Goal: Task Accomplishment & Management: Manage account settings

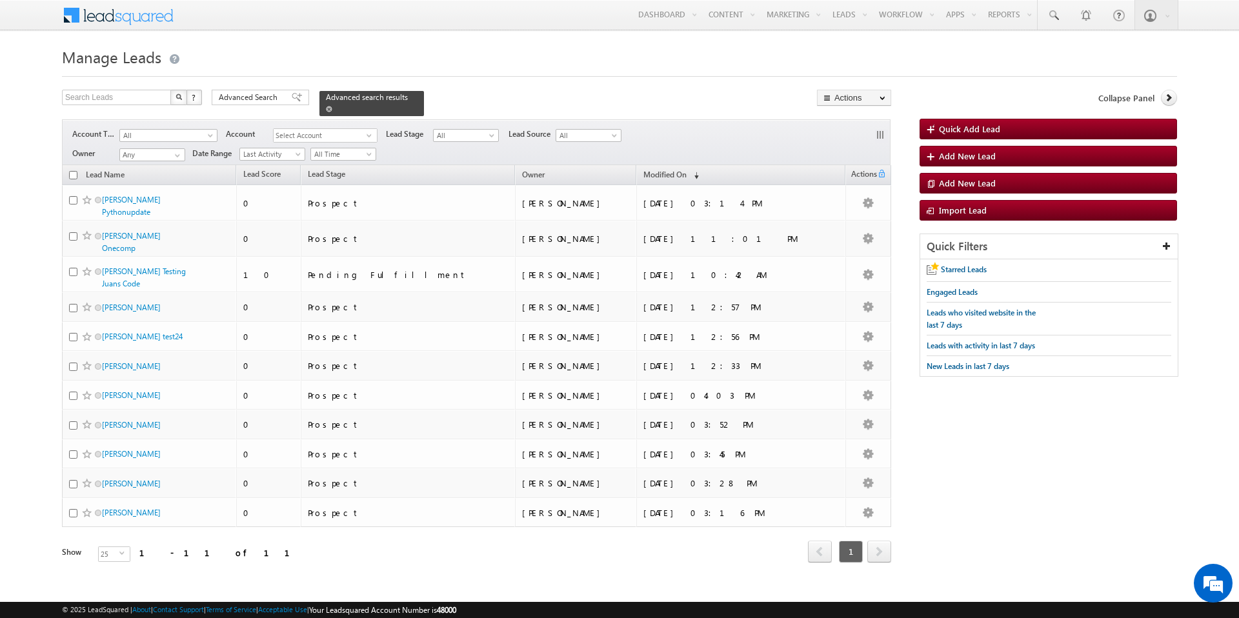
click at [332, 106] on span at bounding box center [329, 109] width 6 height 6
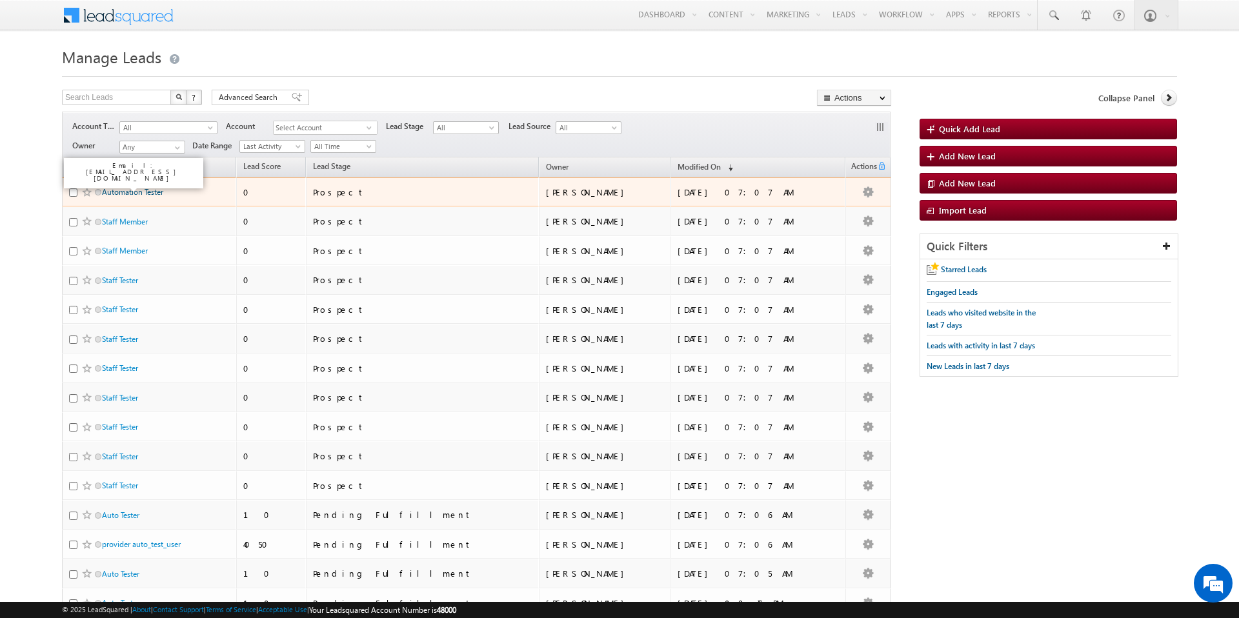
click at [137, 194] on link "Automation Tester" at bounding box center [132, 192] width 61 height 10
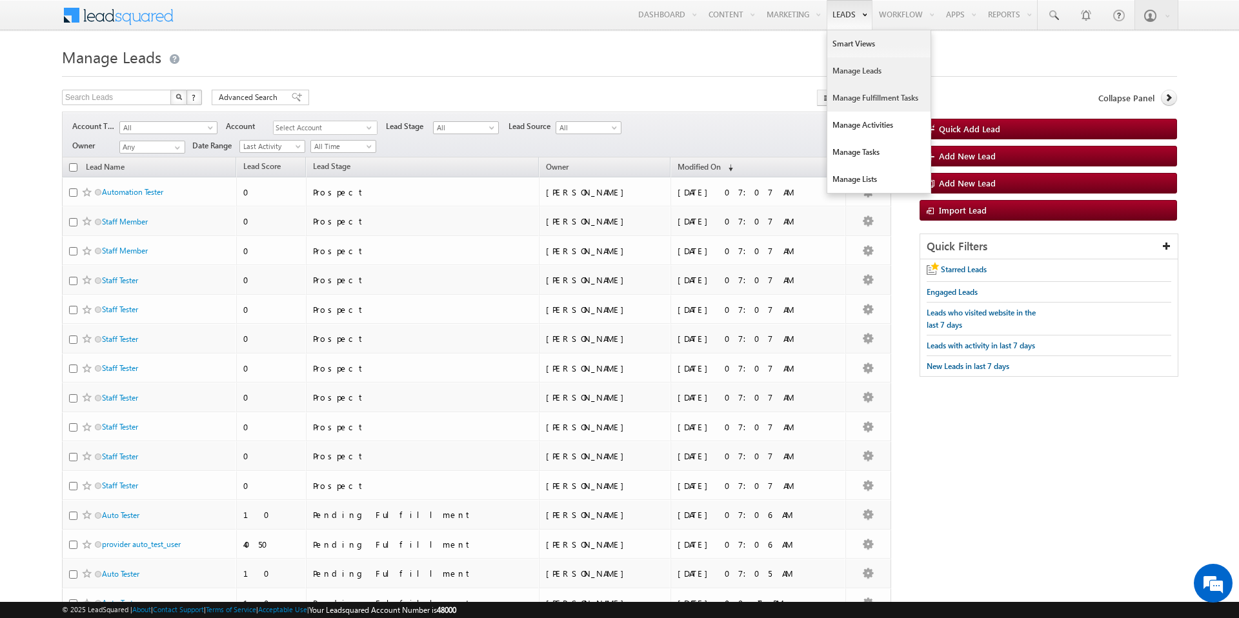
click at [863, 101] on link "Manage Fulfillment Tasks" at bounding box center [878, 98] width 103 height 27
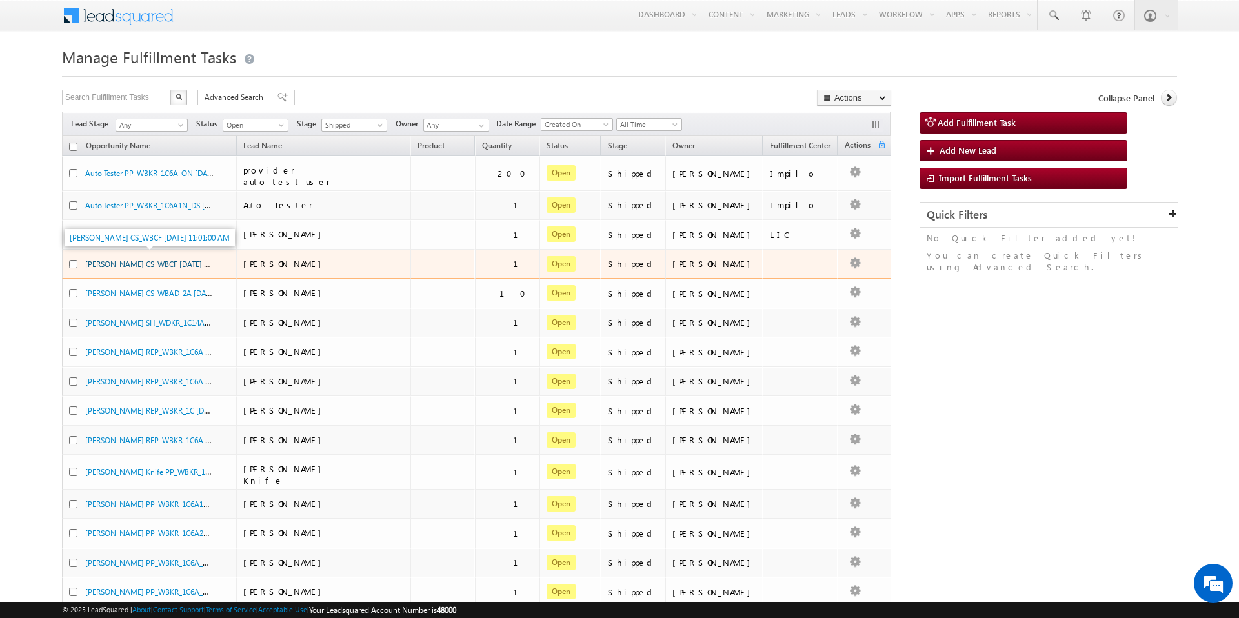
click at [185, 258] on link "Lisa Simpson CS_WBCF 6/26/2025 11:01:00 AM" at bounding box center [165, 263] width 160 height 11
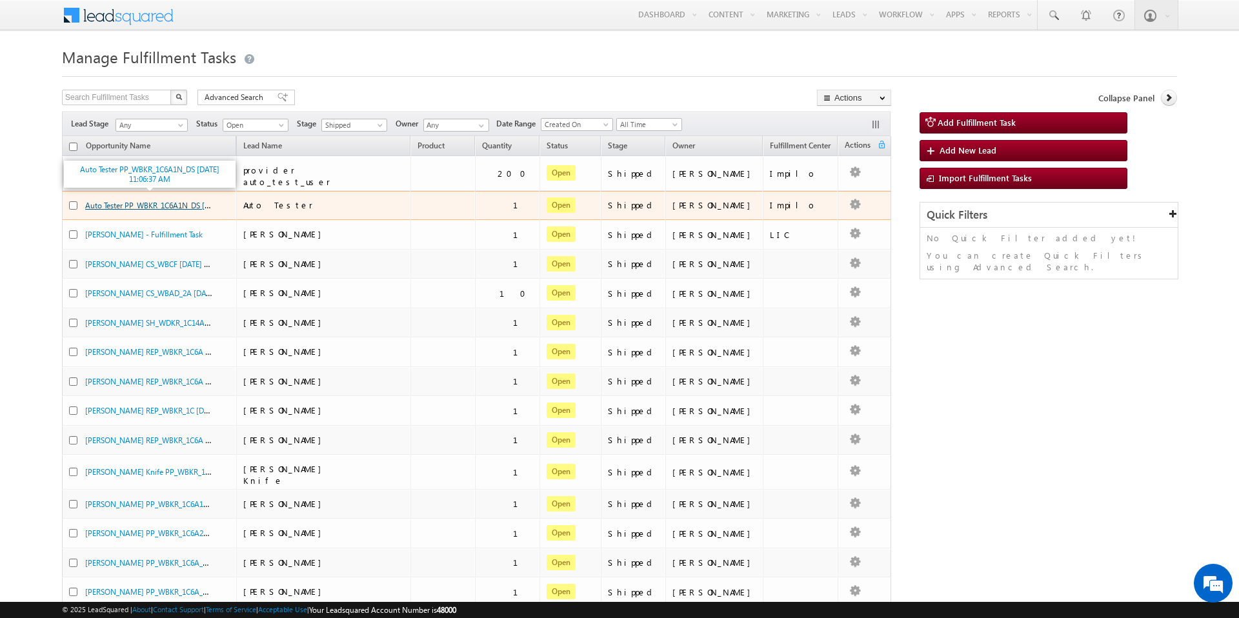
click at [183, 199] on link "Auto Tester PP_WBKR_1C6A1N_DS [DATE] 11:06:37 AM" at bounding box center [176, 204] width 183 height 11
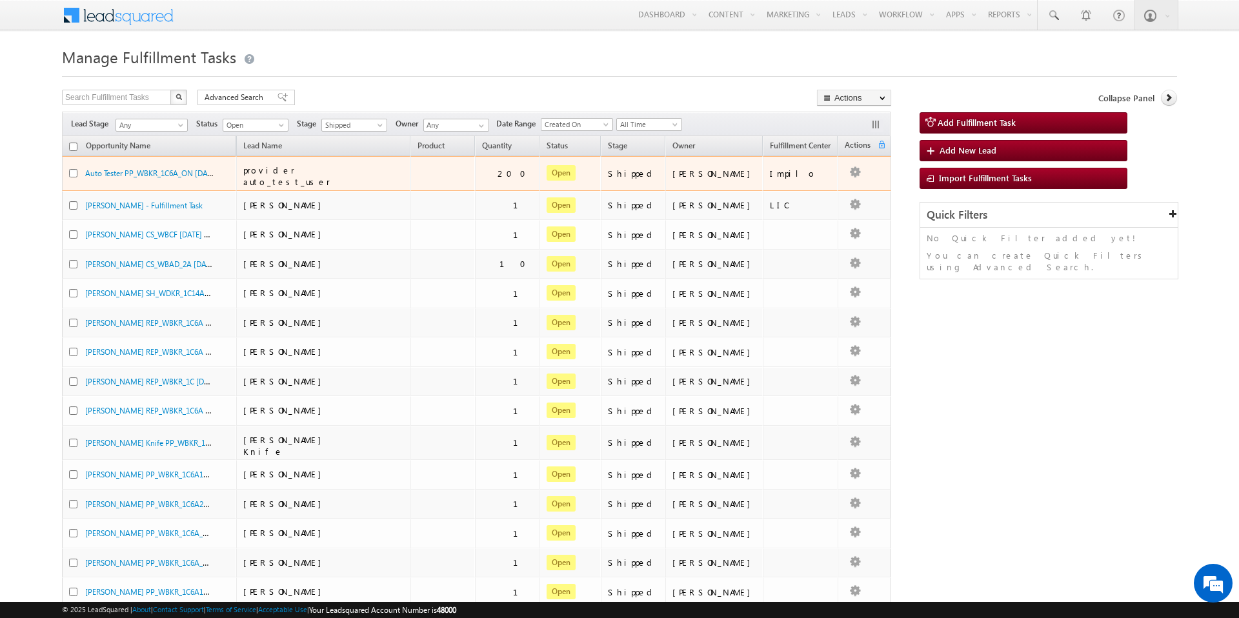
click at [157, 179] on div "Auto Tester PP_WBKR_1C6A_ON 10/14/2025 11:06:37 AM" at bounding box center [149, 176] width 161 height 18
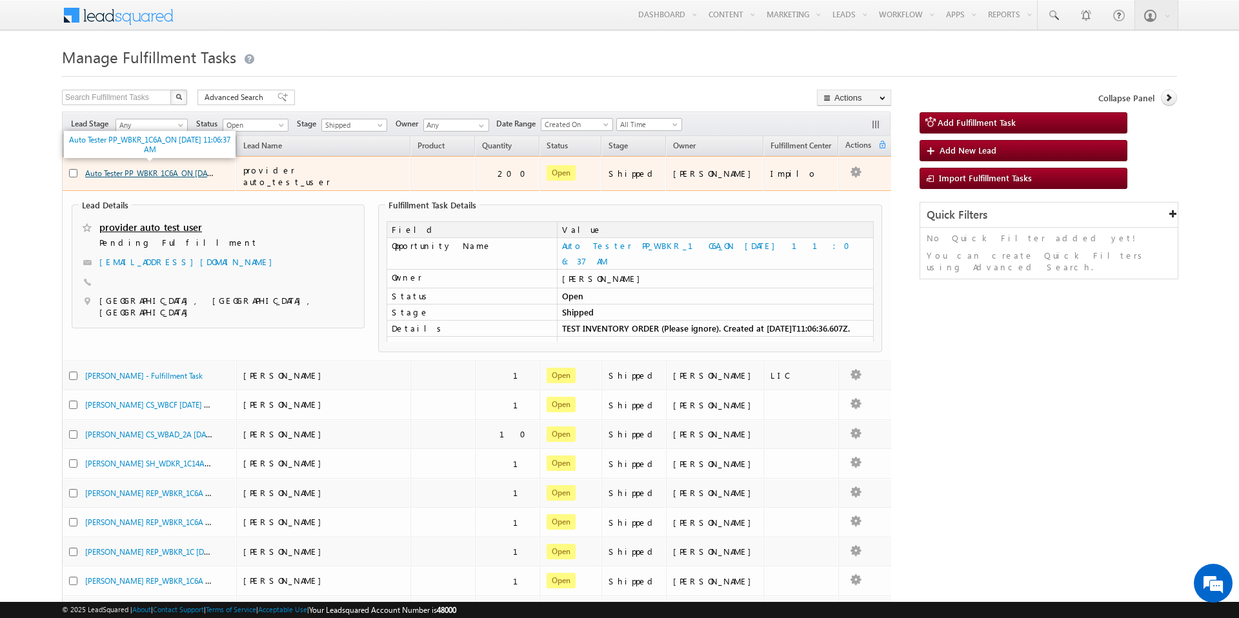
click at [182, 168] on link "Auto Tester PP_WBKR_1C6A_ON [DATE] 11:06:37 AM" at bounding box center [172, 172] width 175 height 11
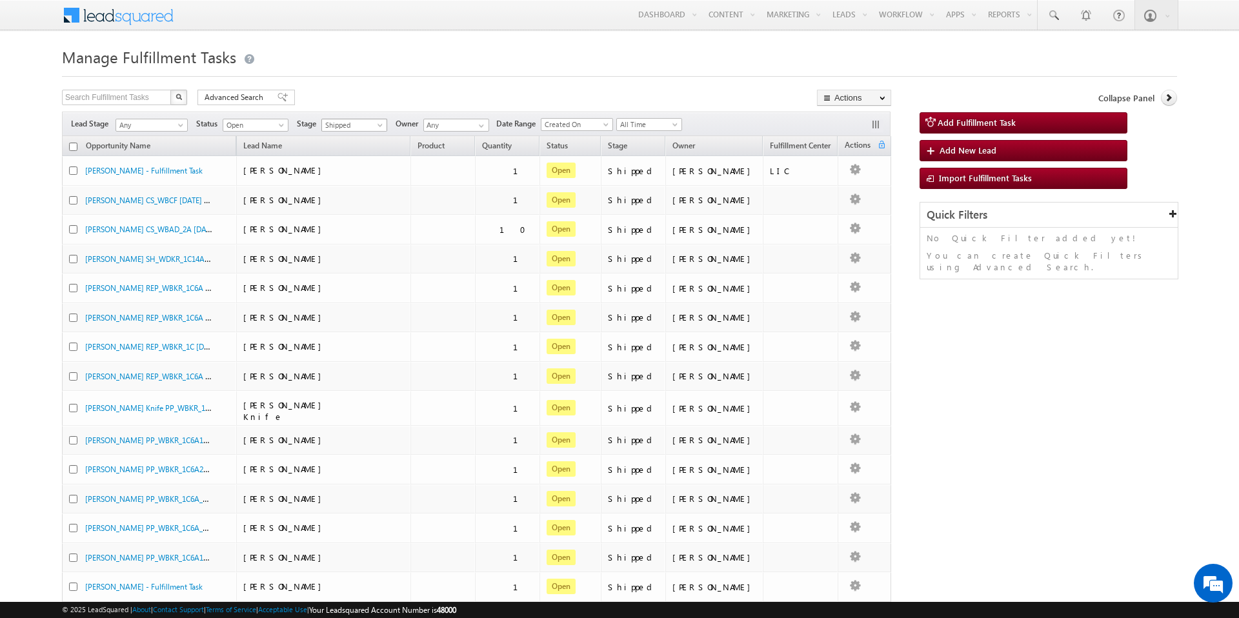
click at [361, 124] on span "Shipped" at bounding box center [352, 125] width 61 height 12
click at [360, 136] on link "Any" at bounding box center [355, 139] width 65 height 12
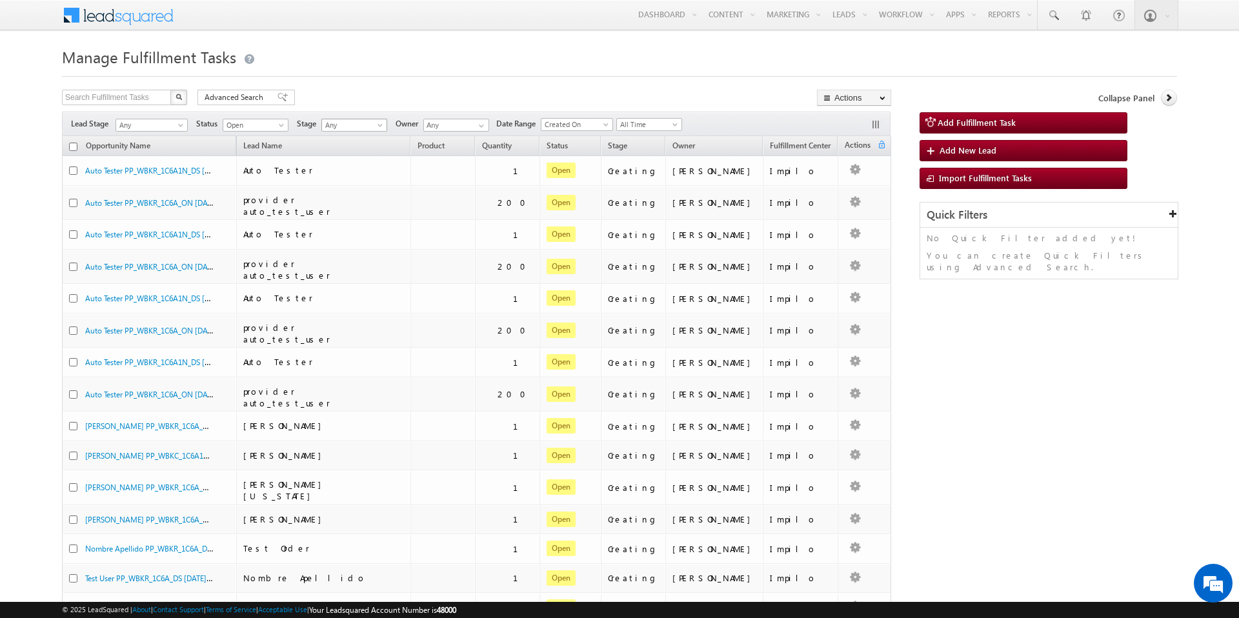
click at [370, 128] on span "Any" at bounding box center [352, 125] width 61 height 12
click at [481, 58] on h1 "Manage Fulfillment Tasks" at bounding box center [619, 55] width 1115 height 25
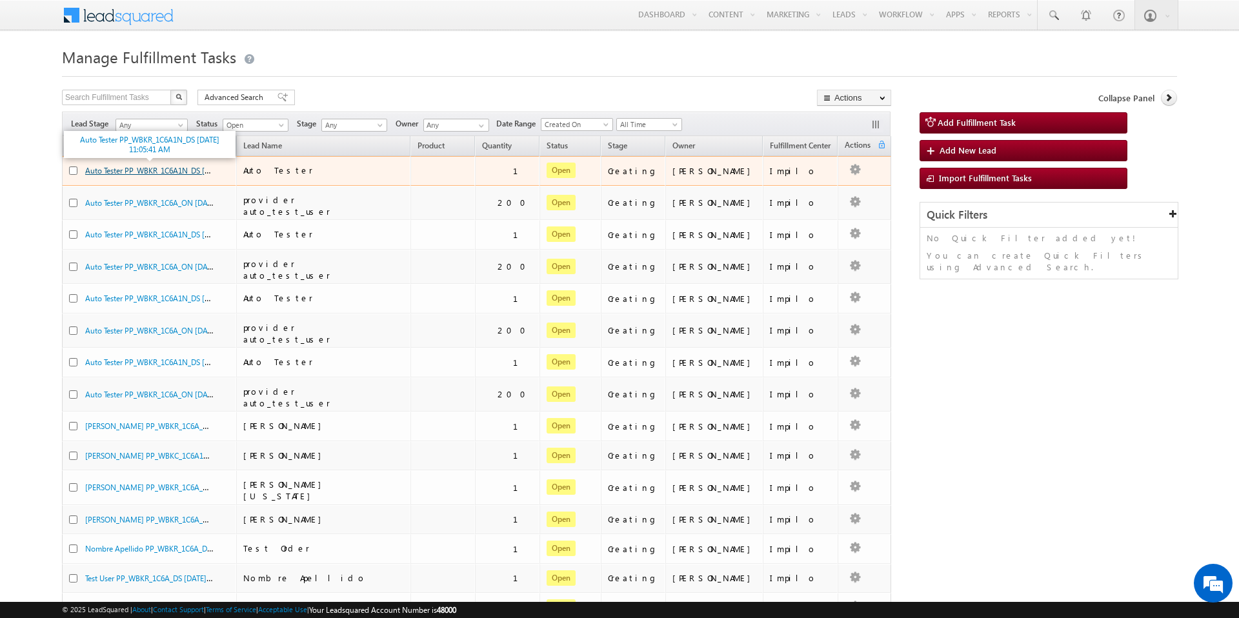
click at [189, 170] on link "Auto Tester PP_WBKR_1C6A1N_DS 10/15/2025 11:05:41 AM" at bounding box center [176, 170] width 183 height 11
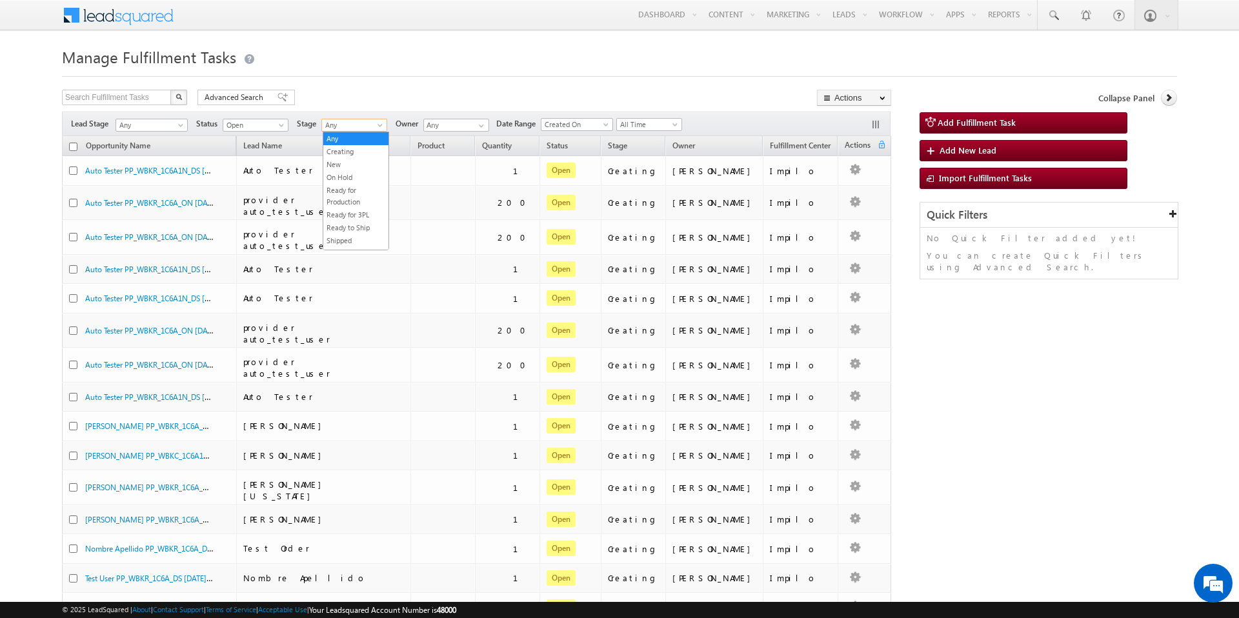
click at [367, 123] on span "Any" at bounding box center [352, 125] width 61 height 12
click at [364, 194] on link "Ready for Production" at bounding box center [355, 196] width 65 height 23
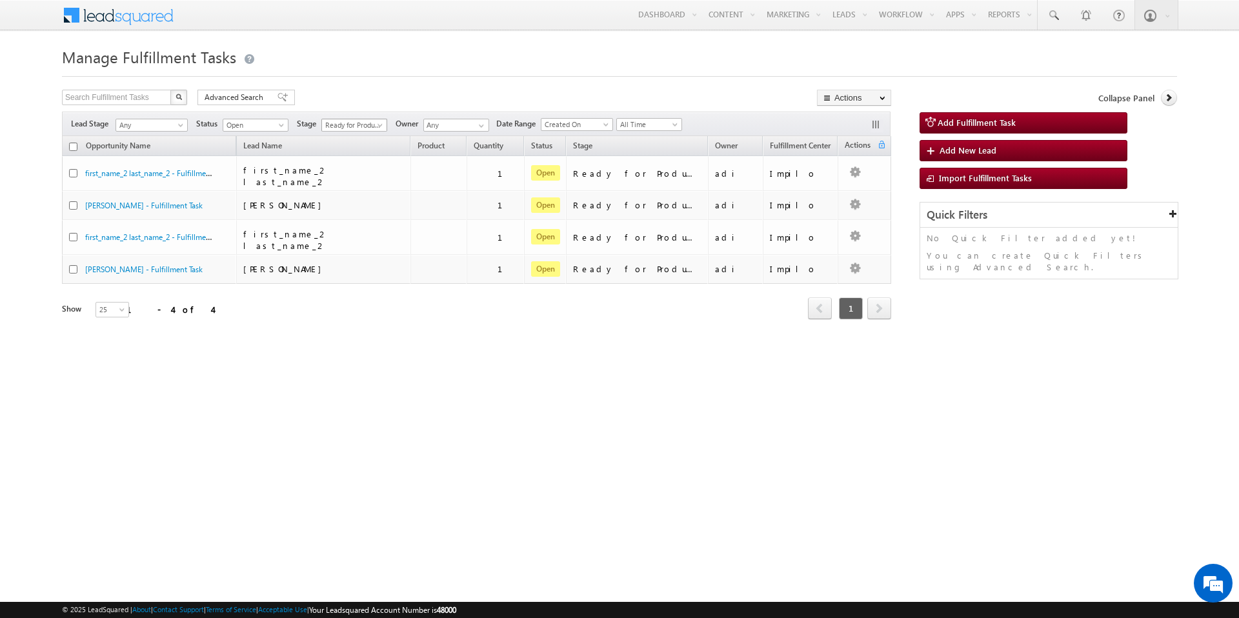
click at [381, 124] on span at bounding box center [381, 128] width 10 height 10
click at [362, 159] on link "New" at bounding box center [355, 165] width 65 height 12
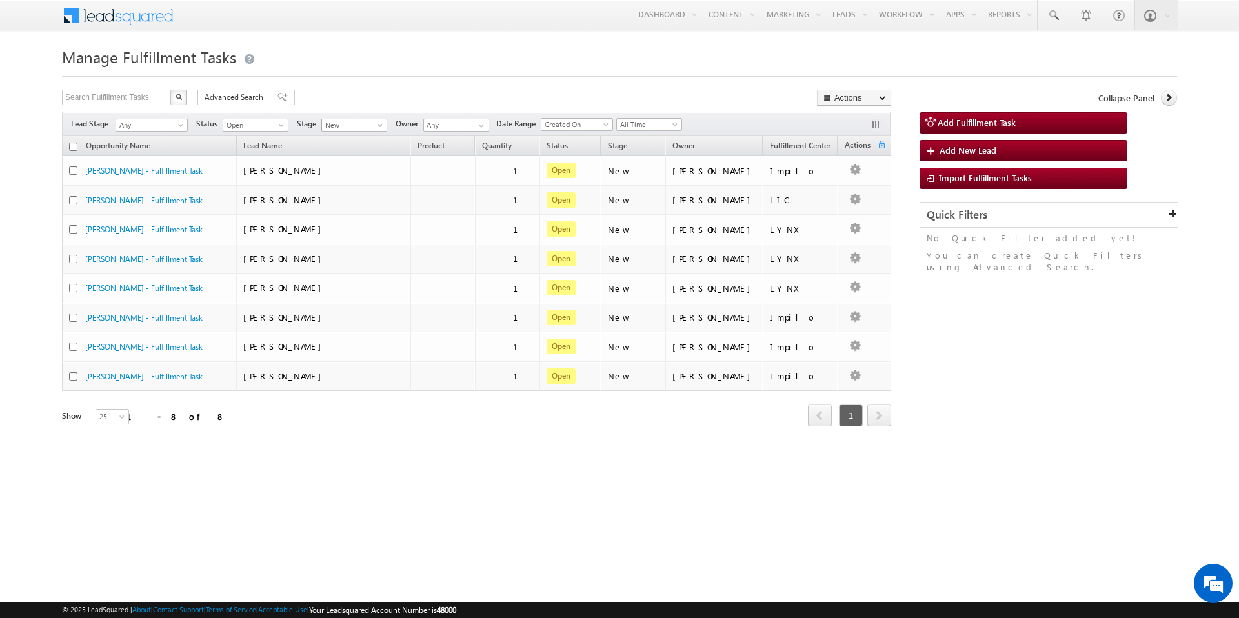
click at [375, 124] on span "New" at bounding box center [352, 125] width 61 height 12
click at [357, 150] on link "Creating" at bounding box center [355, 152] width 65 height 12
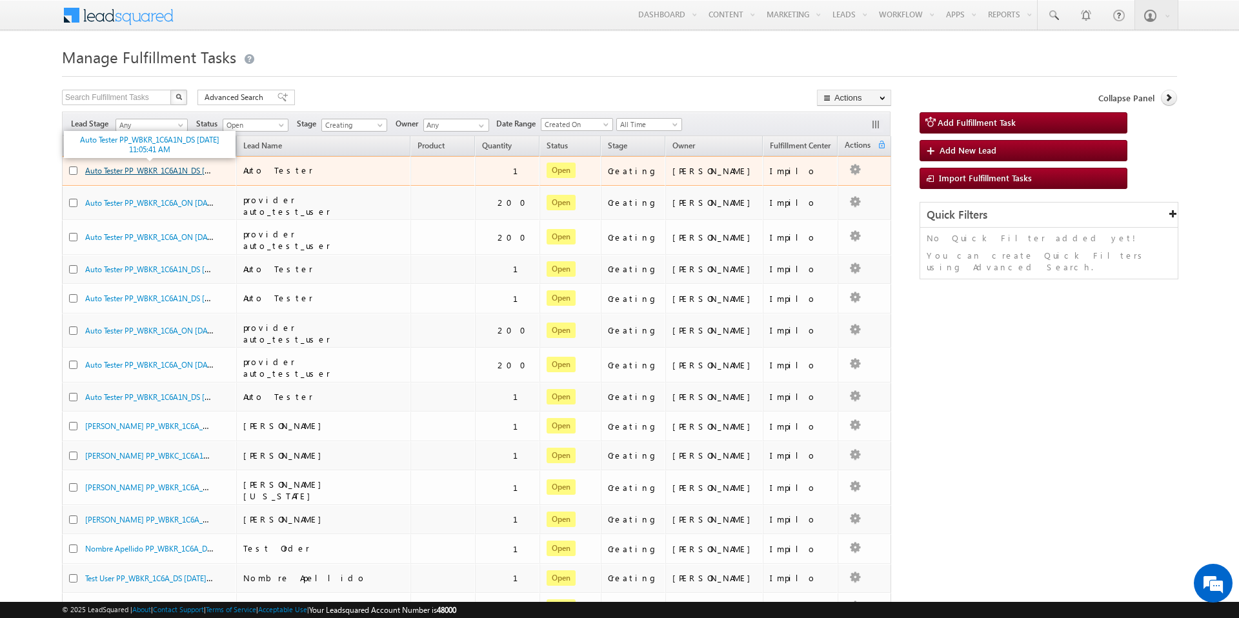
click at [118, 168] on link "Auto Tester PP_WBKR_1C6A1N_DS [DATE] 11:05:41 AM" at bounding box center [176, 170] width 183 height 11
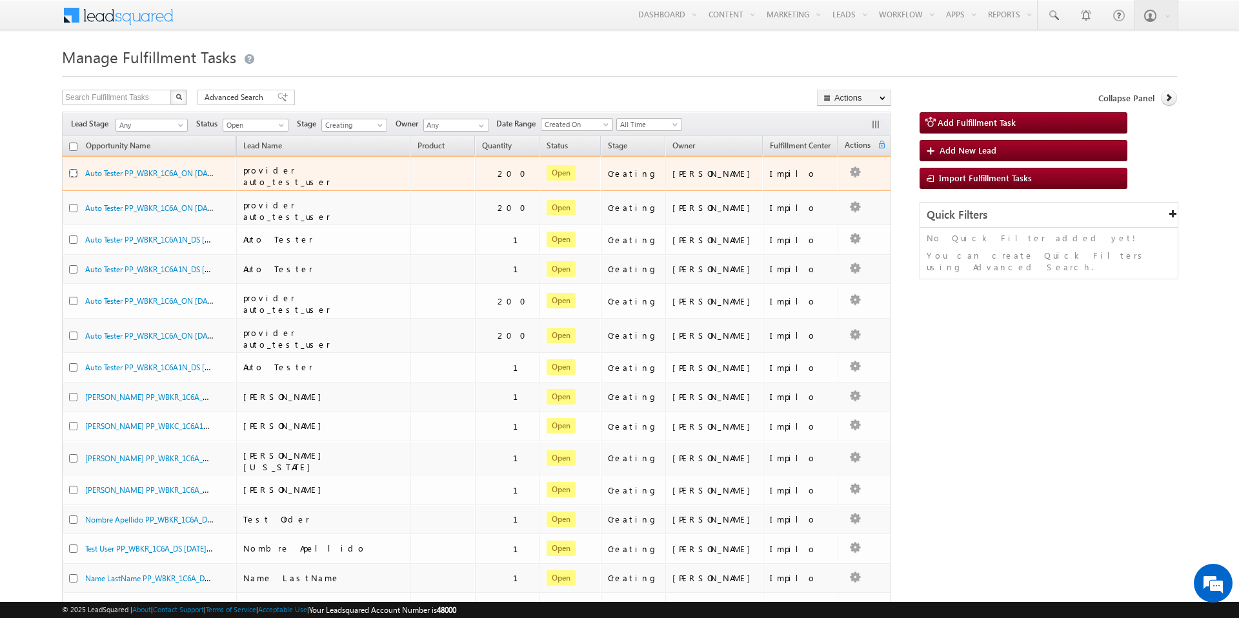
click at [71, 172] on input "checkbox" at bounding box center [73, 173] width 8 height 8
checkbox input "true"
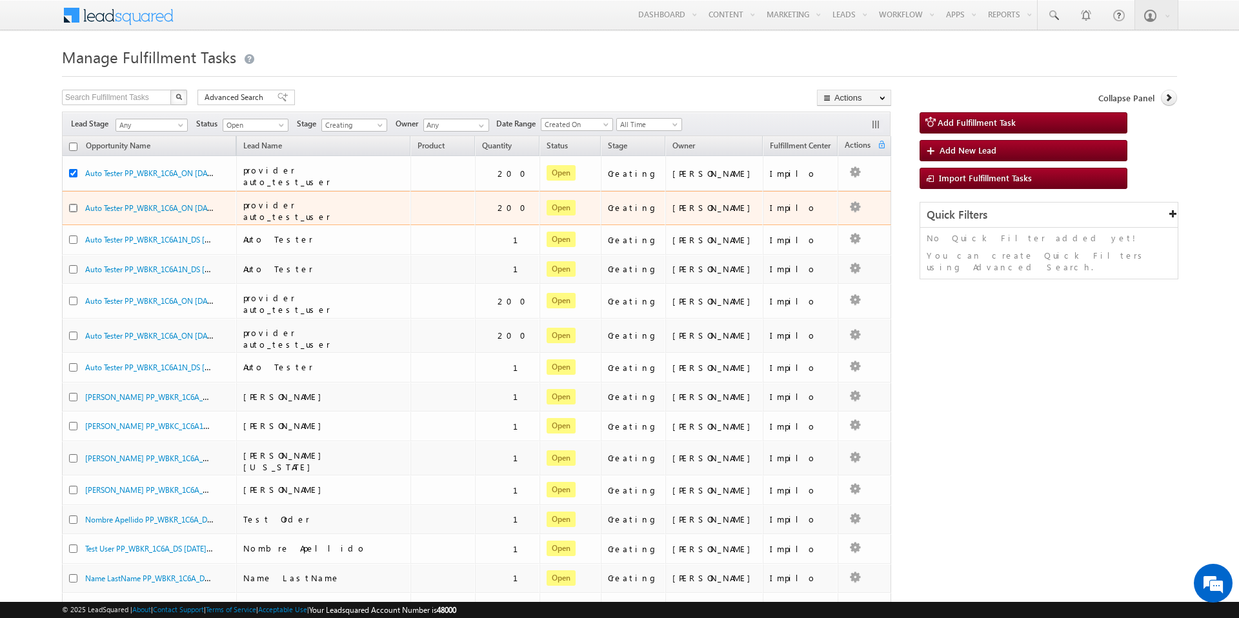
click at [74, 204] on input "checkbox" at bounding box center [73, 208] width 8 height 8
checkbox input "true"
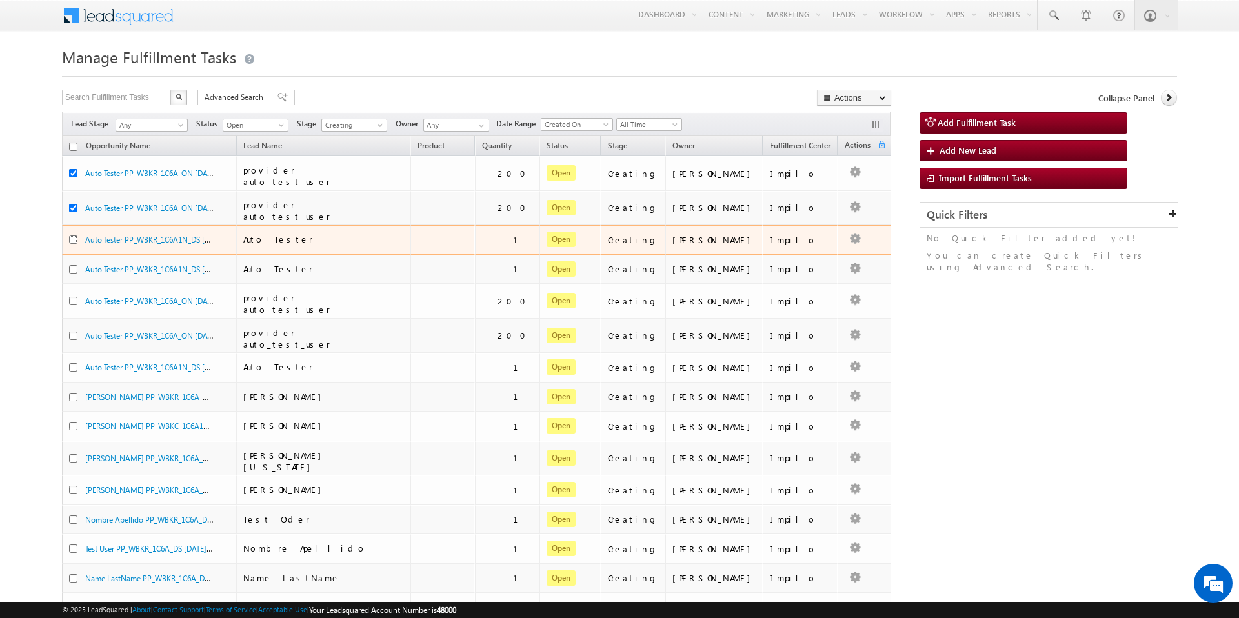
click at [72, 235] on input "checkbox" at bounding box center [73, 239] width 8 height 8
checkbox input "true"
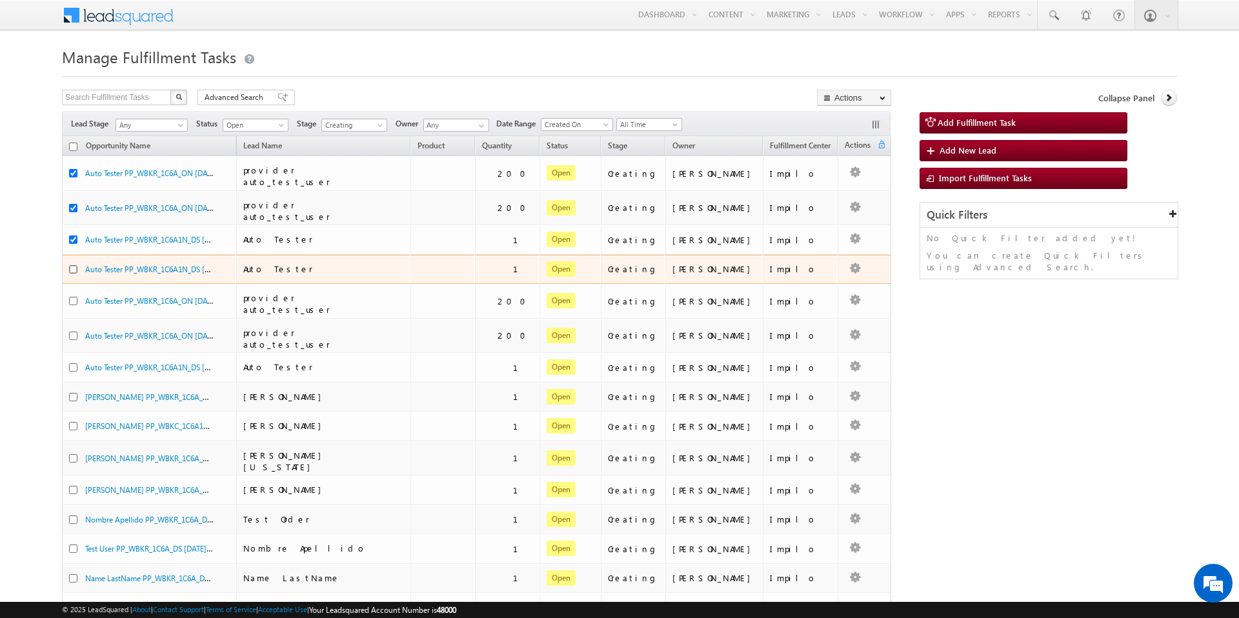
click at [70, 265] on input "checkbox" at bounding box center [73, 269] width 8 height 8
checkbox input "true"
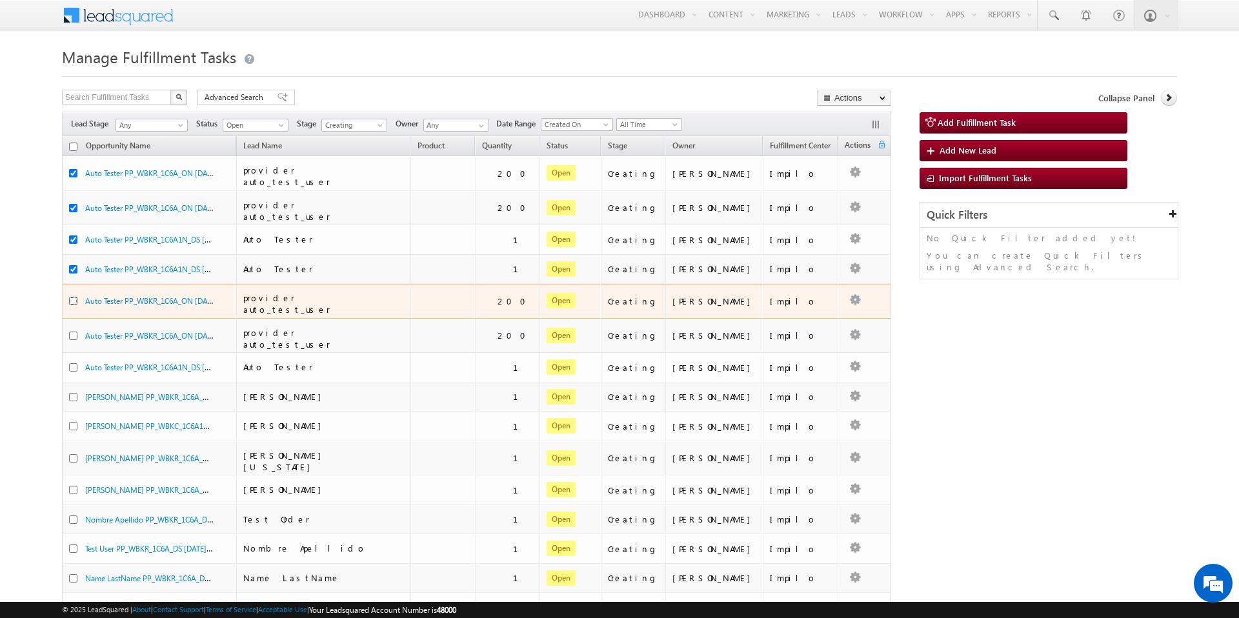
click at [70, 297] on input "checkbox" at bounding box center [73, 301] width 8 height 8
checkbox input "true"
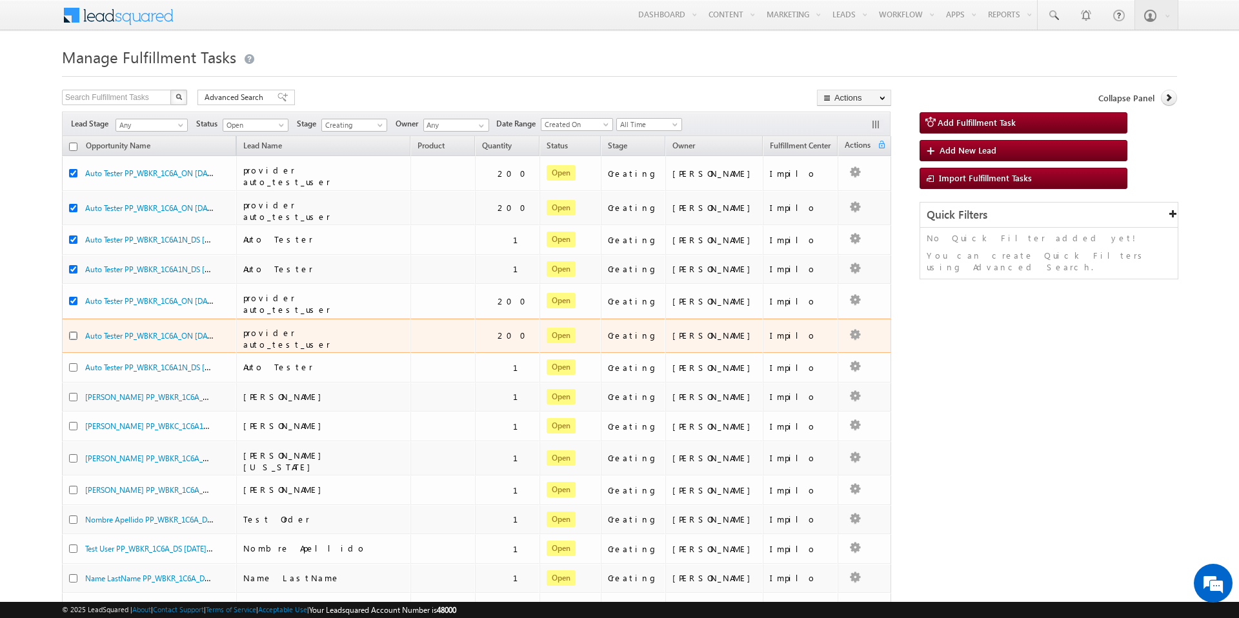
click at [71, 332] on input "checkbox" at bounding box center [73, 336] width 8 height 8
checkbox input "true"
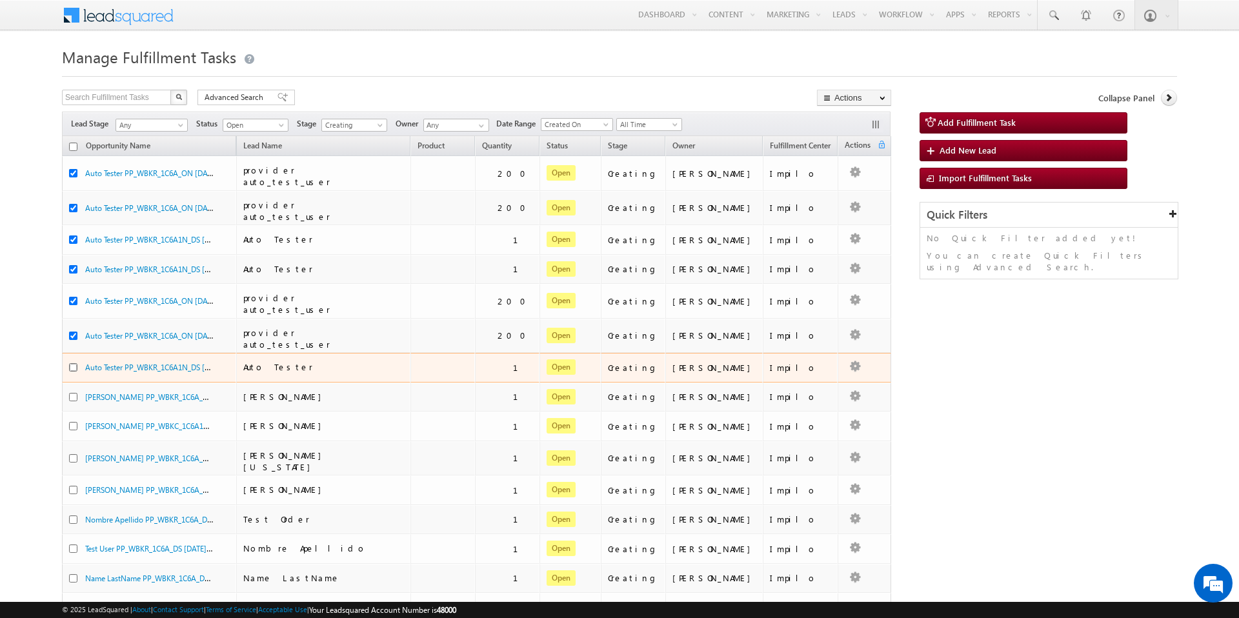
click at [71, 363] on input "checkbox" at bounding box center [73, 367] width 8 height 8
checkbox input "true"
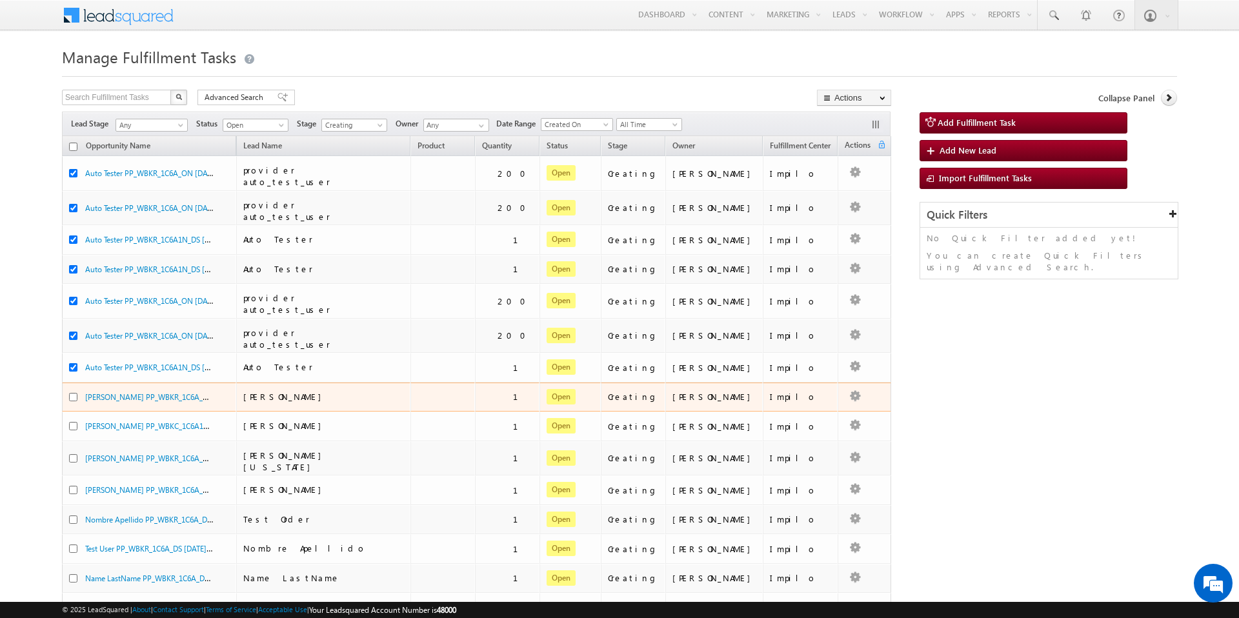
click at [67, 383] on td "[PERSON_NAME] PP_WBKR_1C6A_DS [DATE] 3:30:16 AM" at bounding box center [149, 398] width 174 height 30
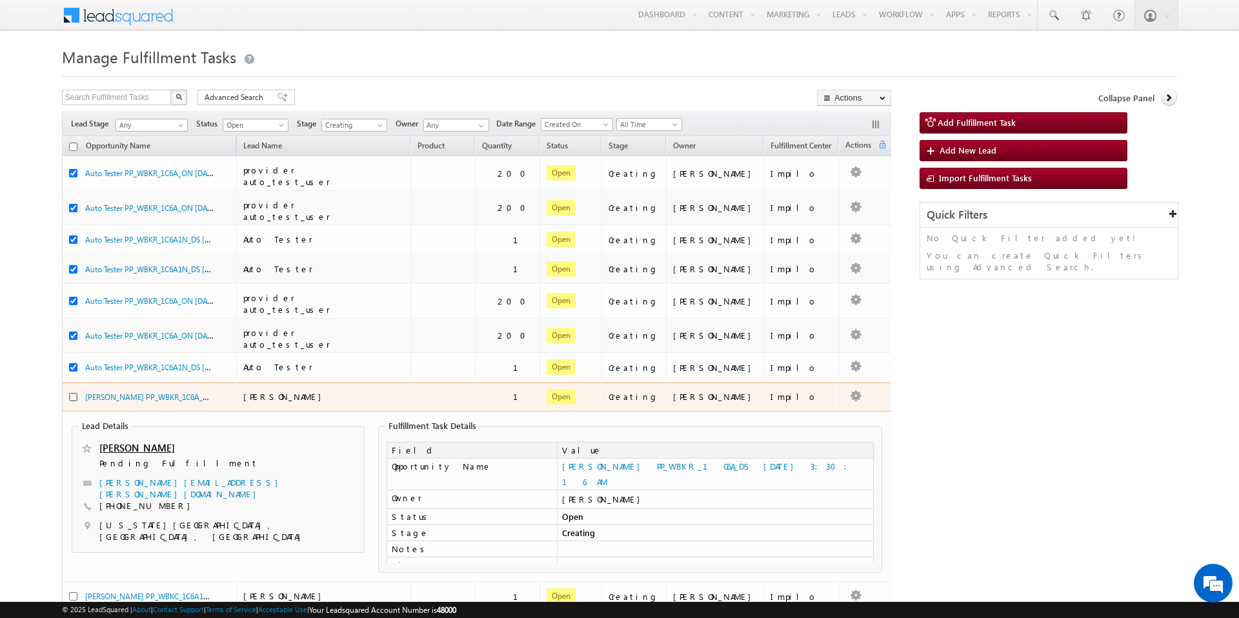
click at [73, 393] on input "checkbox" at bounding box center [73, 397] width 8 height 8
checkbox input "true"
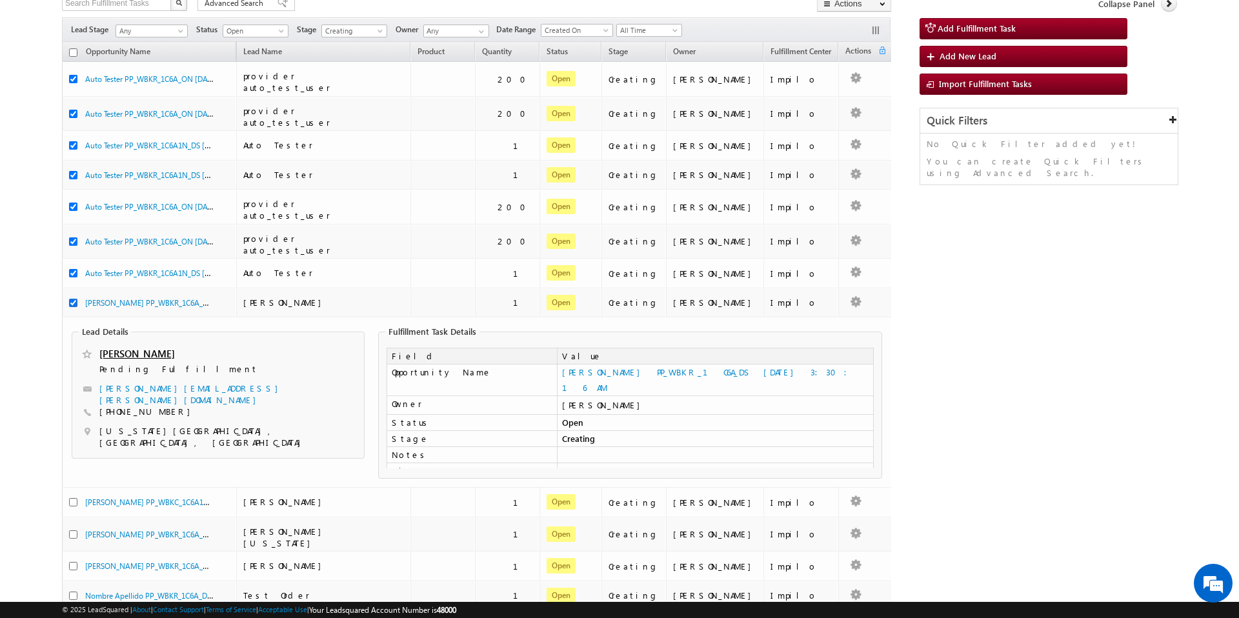
scroll to position [108, 0]
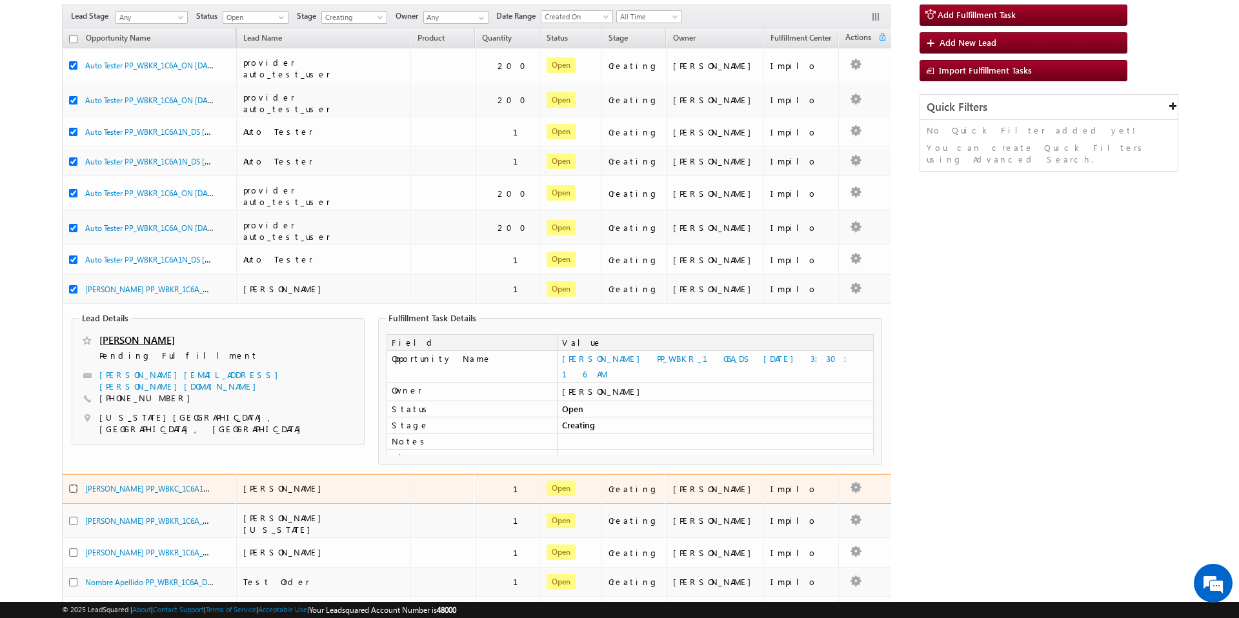
click at [74, 484] on input "checkbox" at bounding box center [73, 488] width 8 height 8
checkbox input "true"
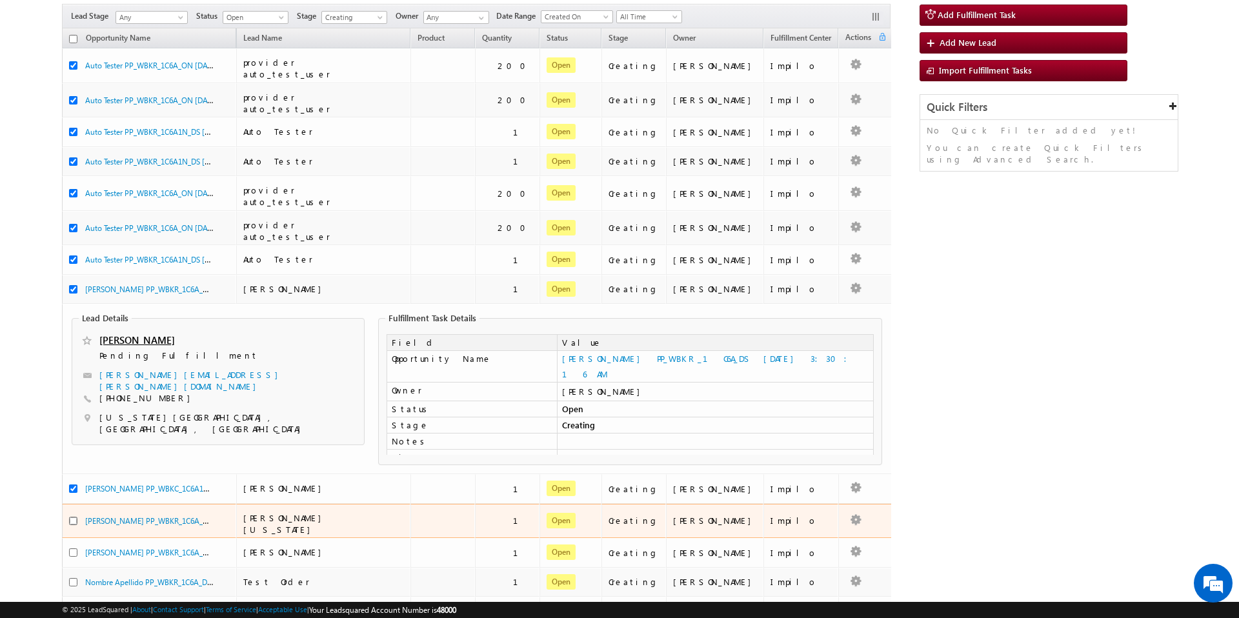
click at [72, 517] on input "checkbox" at bounding box center [73, 521] width 8 height 8
checkbox input "true"
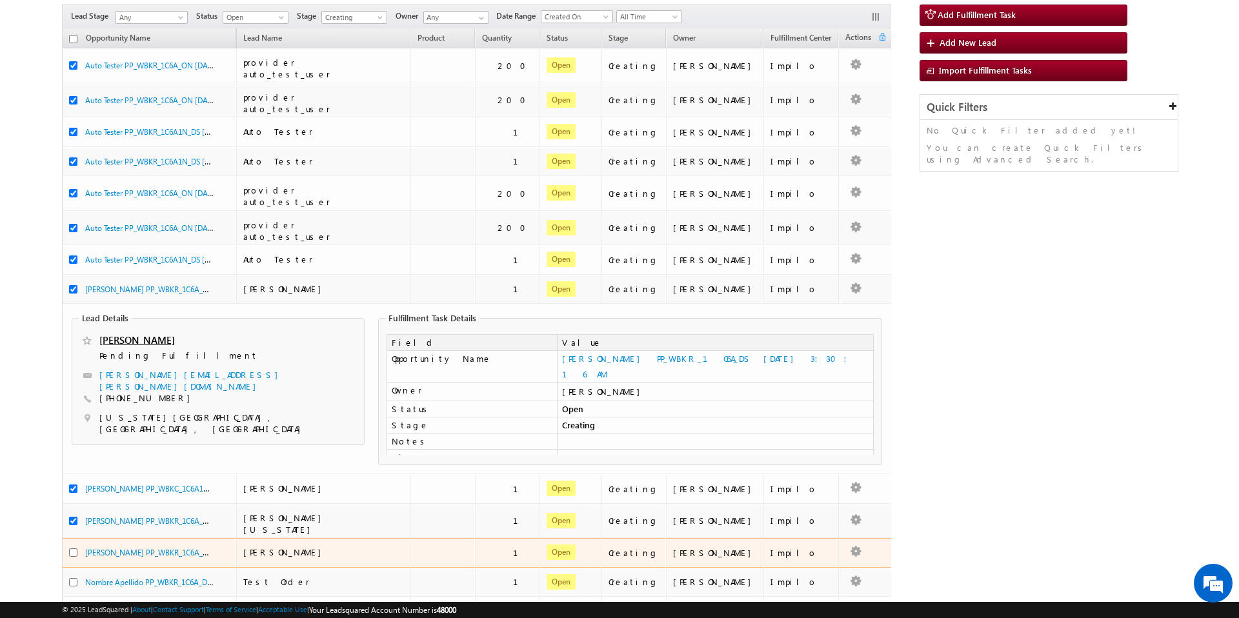
click at [75, 546] on div at bounding box center [77, 552] width 16 height 12
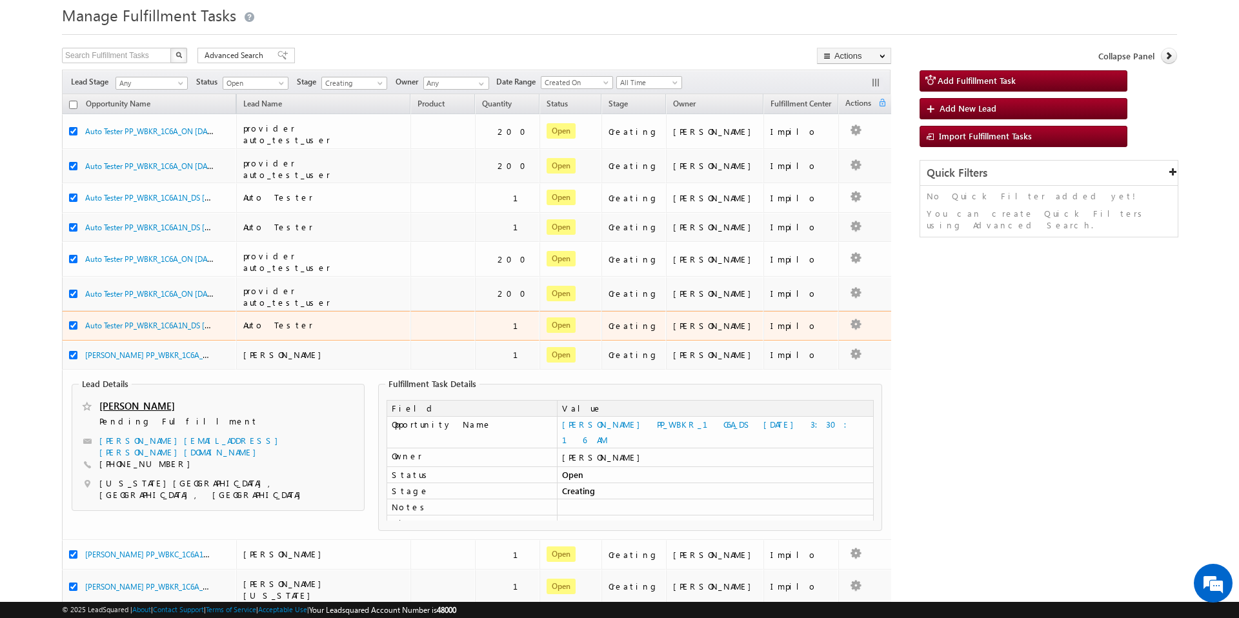
scroll to position [0, 0]
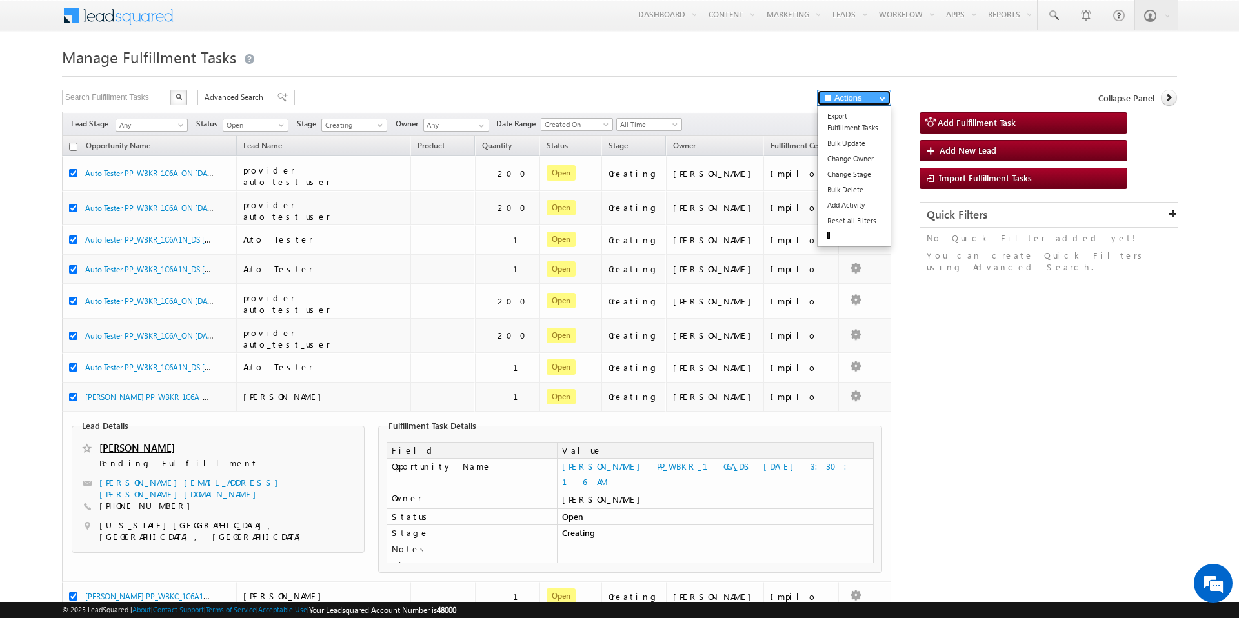
click at [854, 93] on button "Actions" at bounding box center [854, 98] width 74 height 16
click at [857, 135] on link "Bulk Update" at bounding box center [853, 142] width 73 height 15
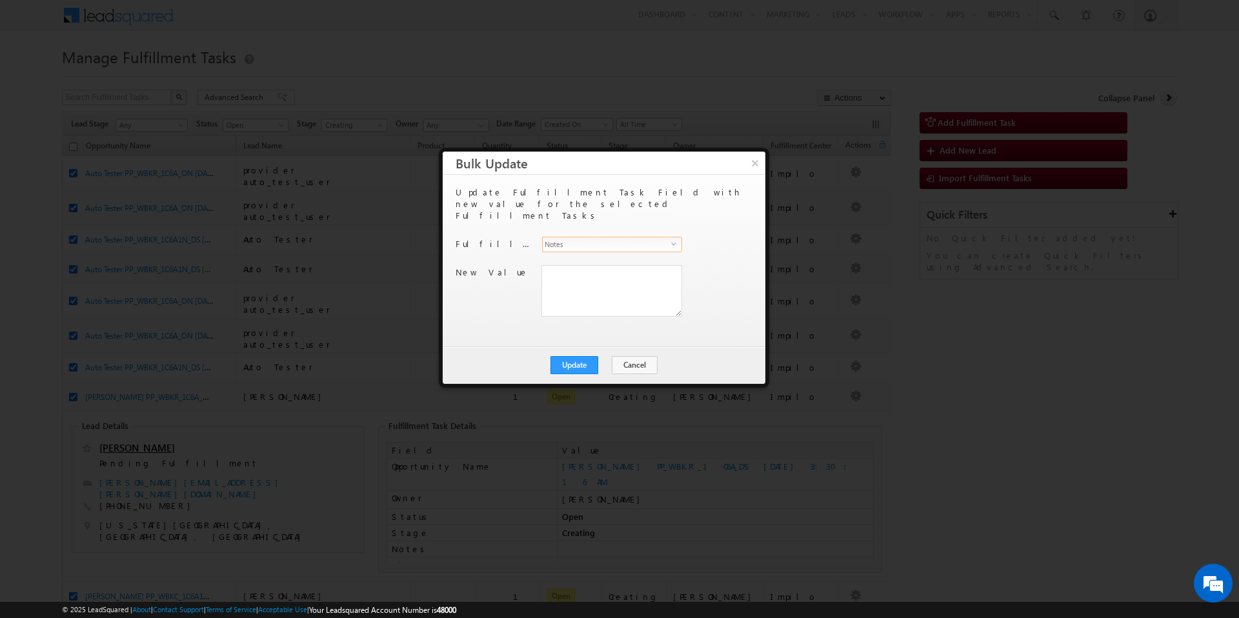
click at [659, 237] on span "Notes" at bounding box center [607, 244] width 128 height 14
click at [971, 359] on div at bounding box center [619, 309] width 1239 height 618
click at [636, 356] on button "Cancel" at bounding box center [635, 365] width 46 height 18
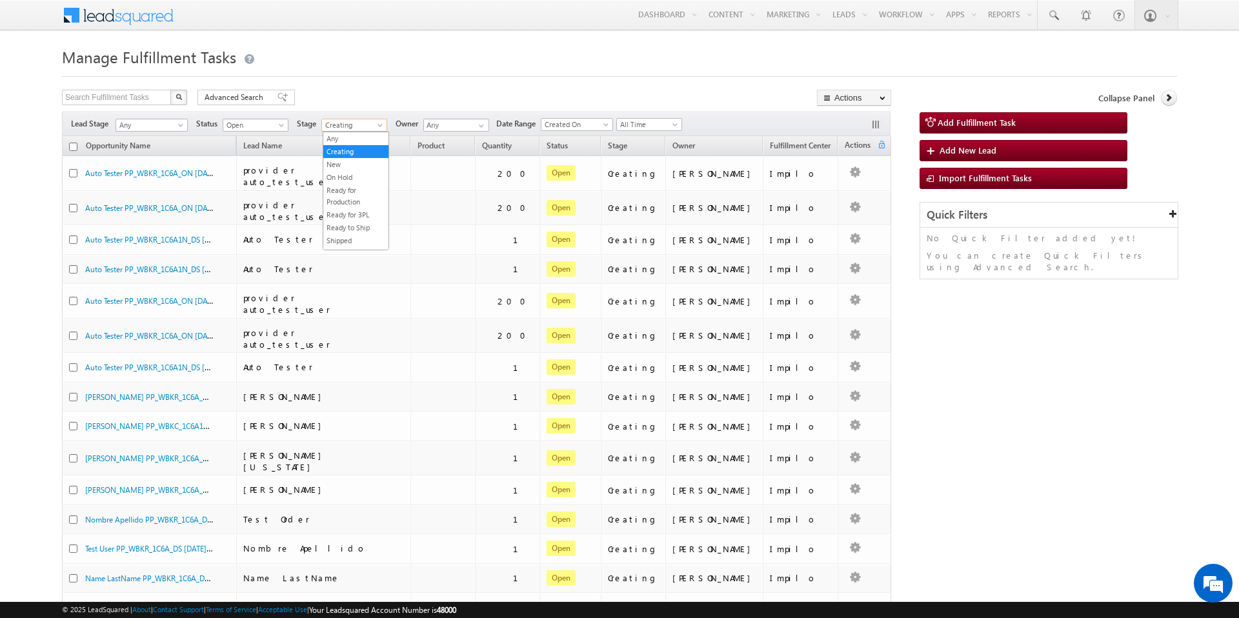
click at [384, 125] on span at bounding box center [381, 128] width 10 height 10
click at [423, 98] on div "Search Fulfillment Tasks X 399 results found Advanced Search Advanced search re…" at bounding box center [476, 99] width 829 height 19
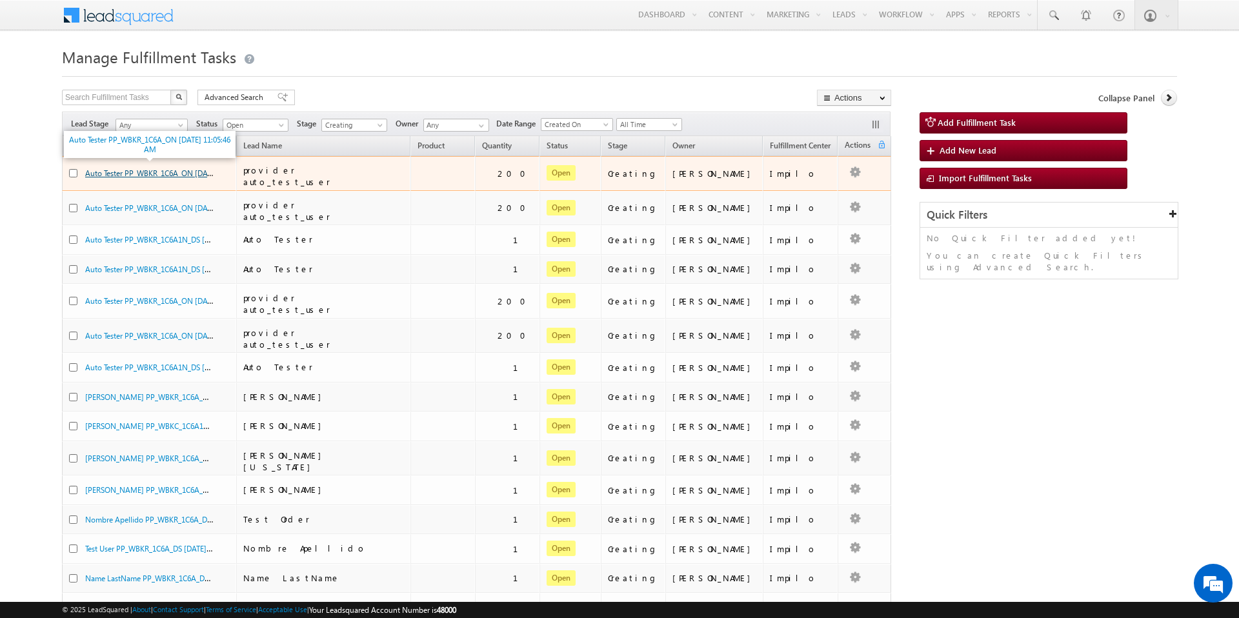
click at [184, 167] on link "Auto Tester PP_WBKR_1C6A_ON 10/15/2025 11:05:46 AM" at bounding box center [172, 172] width 175 height 11
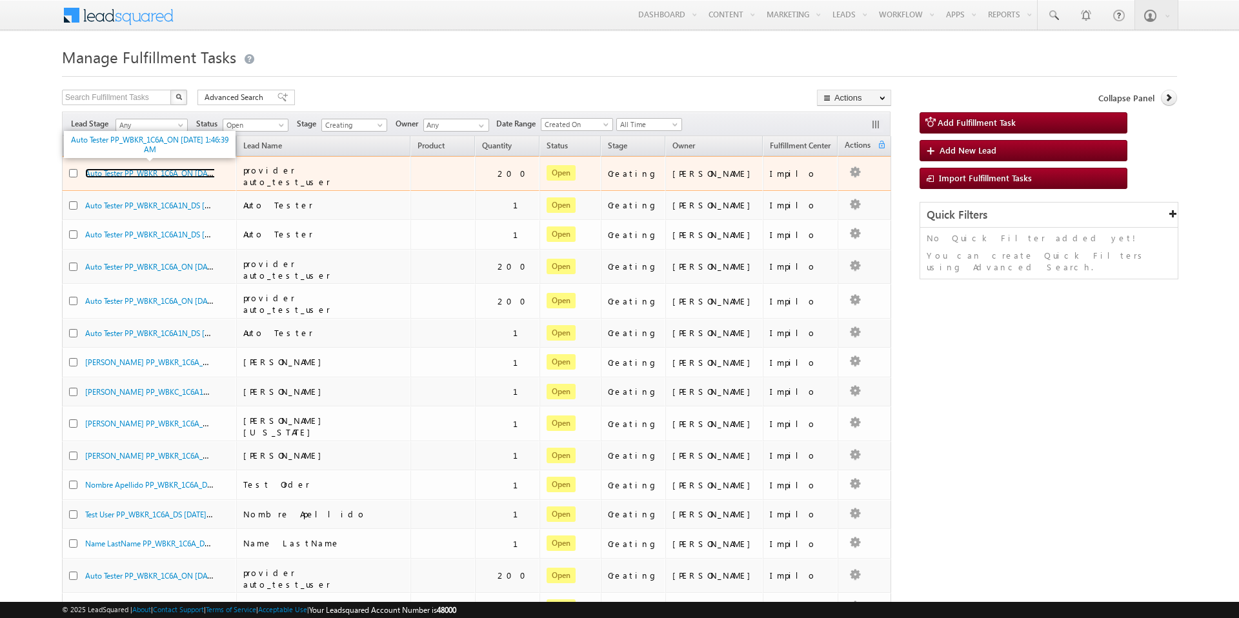
click at [144, 168] on link "Auto Tester PP_WBKR_1C6A_ON [DATE] 1:46:39 AM" at bounding box center [171, 173] width 172 height 10
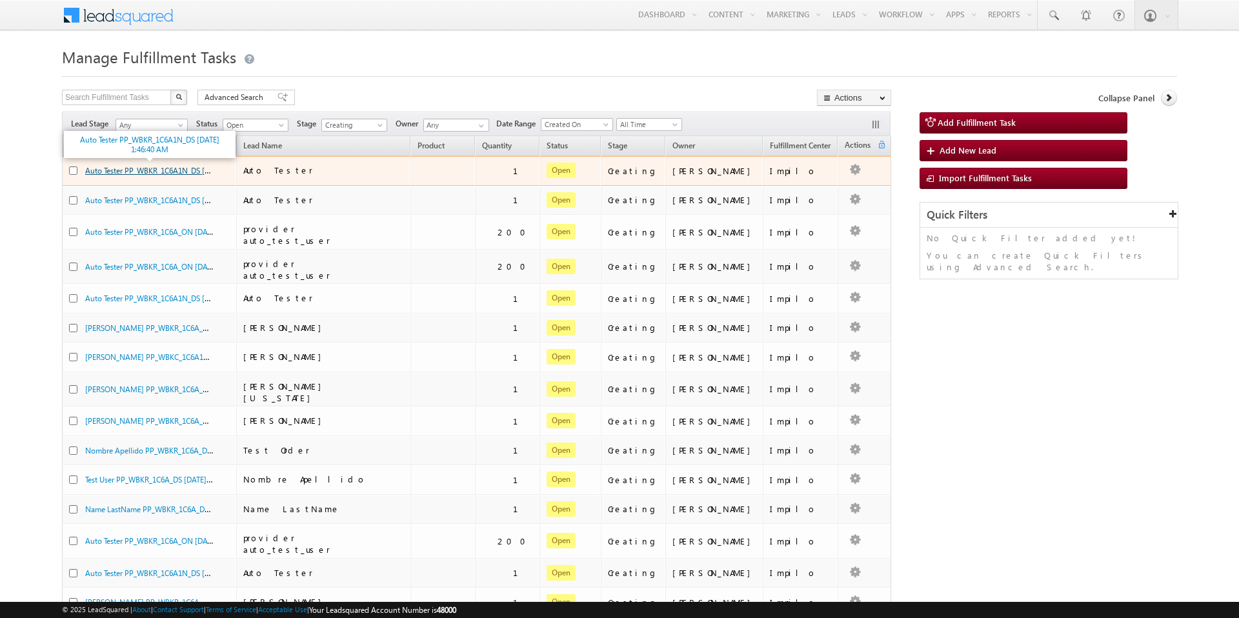
click at [149, 167] on link "Auto Tester PP_WBKR_1C6A1N_DS [DATE] 1:46:40 AM" at bounding box center [174, 170] width 179 height 11
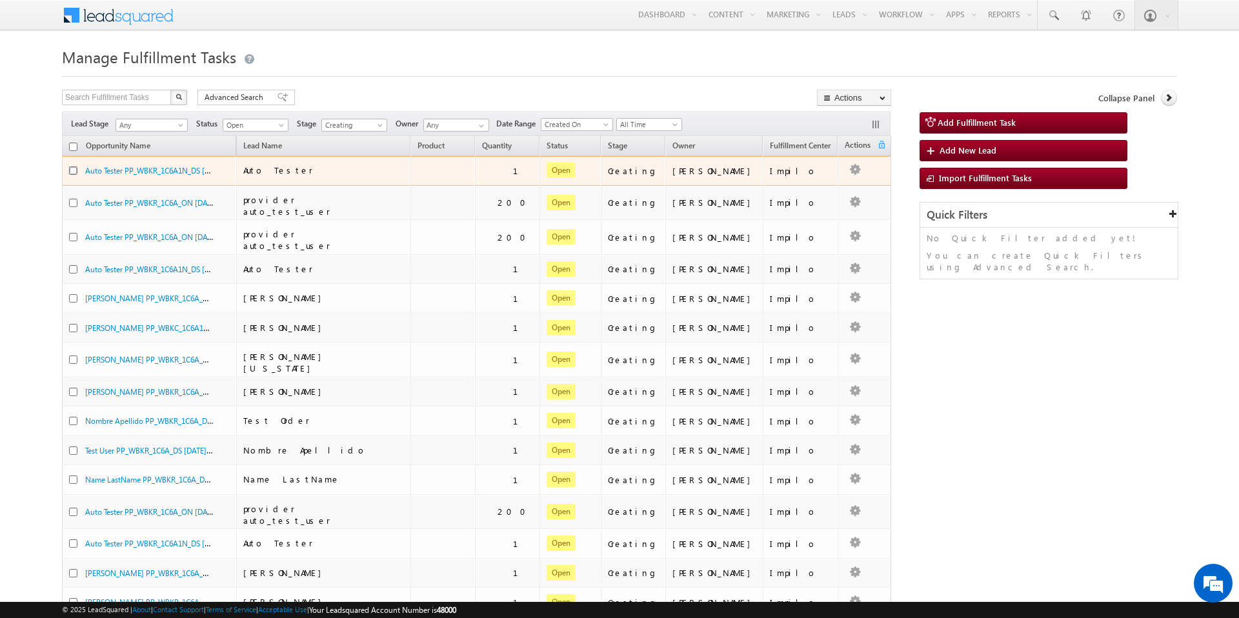
click at [76, 169] on input "checkbox" at bounding box center [73, 170] width 8 height 8
checkbox input "true"
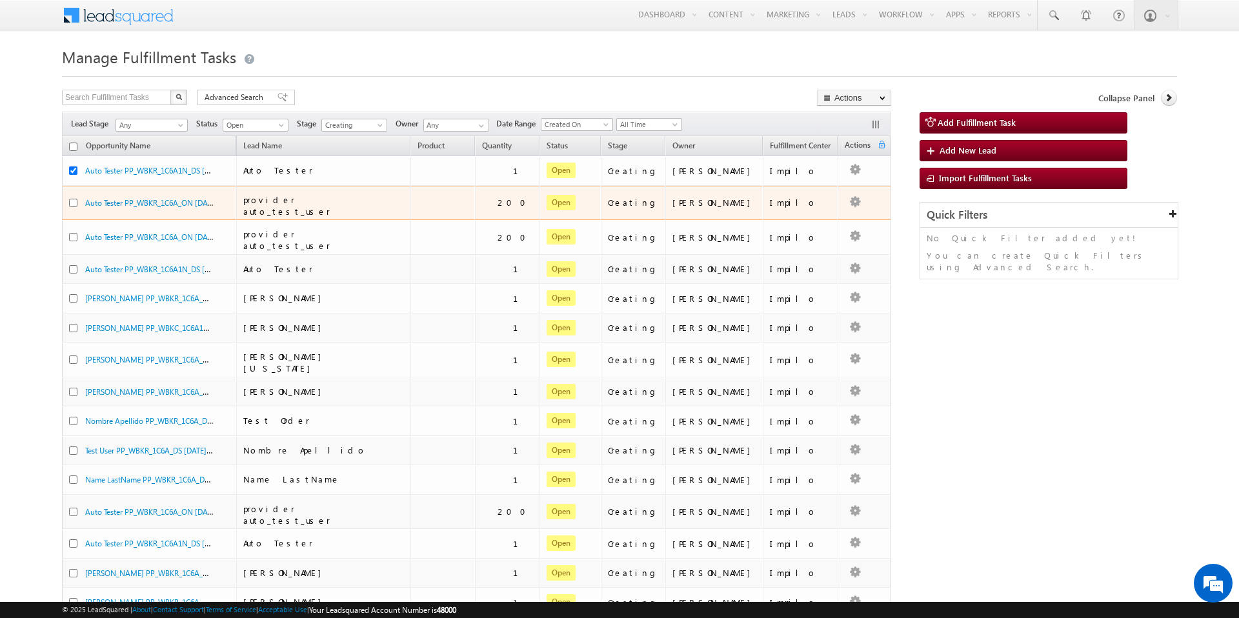
click at [75, 197] on div at bounding box center [77, 203] width 16 height 12
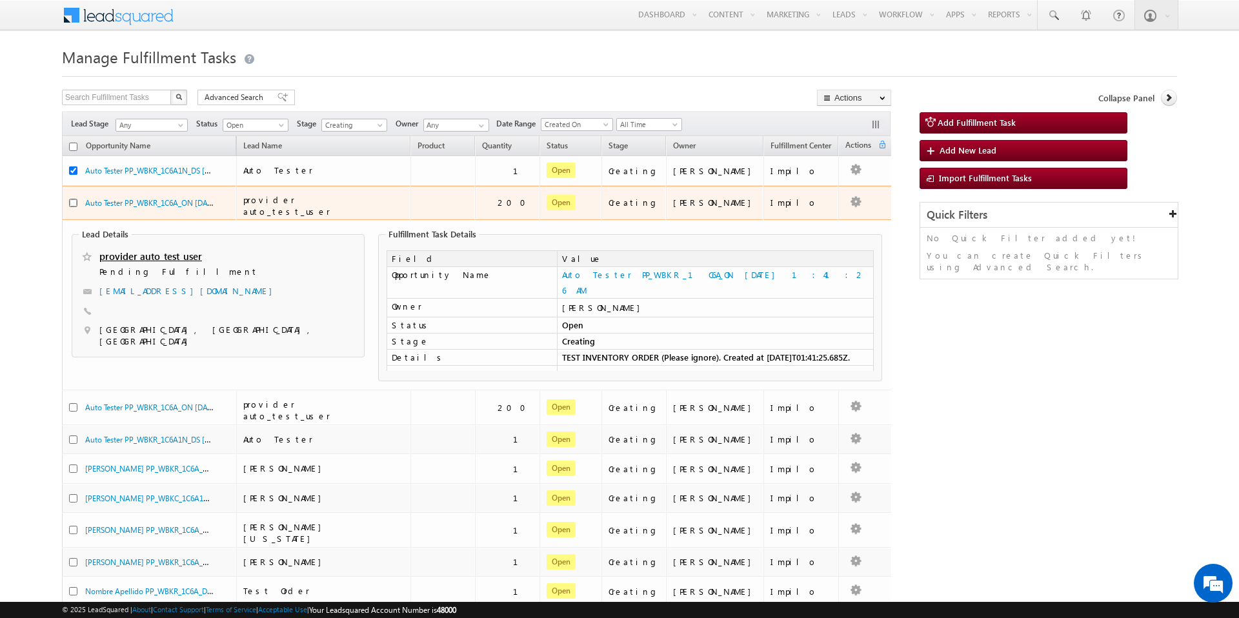
click at [74, 201] on input "checkbox" at bounding box center [73, 203] width 8 height 8
checkbox input "true"
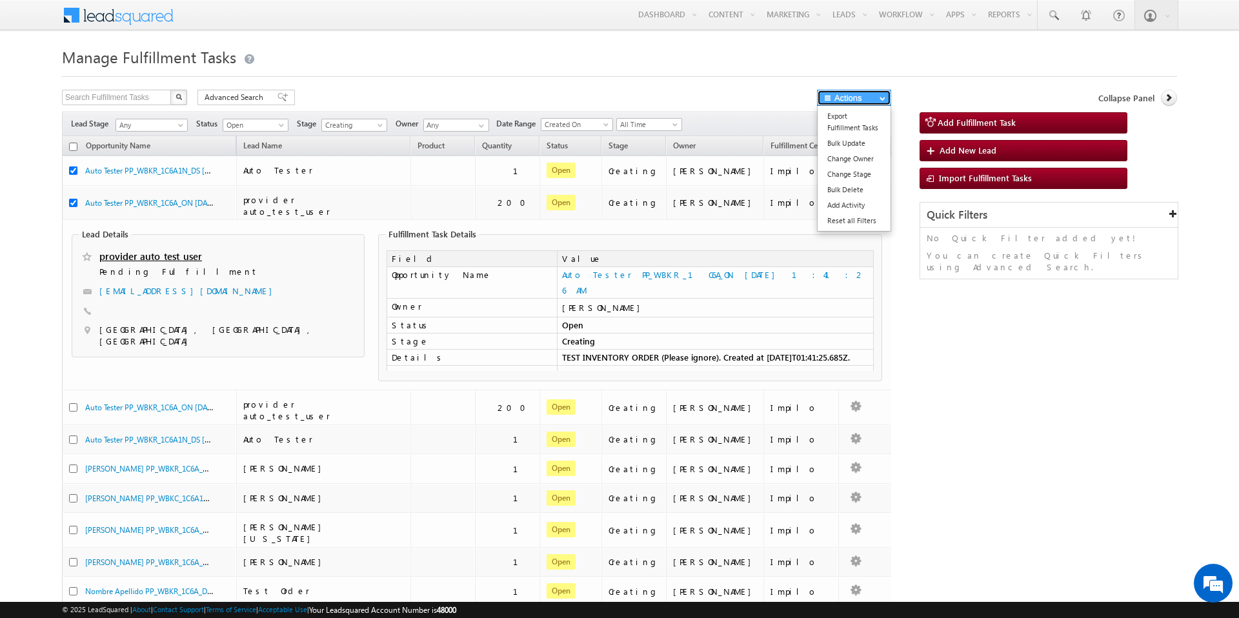
click at [845, 102] on button "Actions" at bounding box center [854, 98] width 74 height 16
click at [852, 178] on link "Change Stage" at bounding box center [853, 173] width 73 height 15
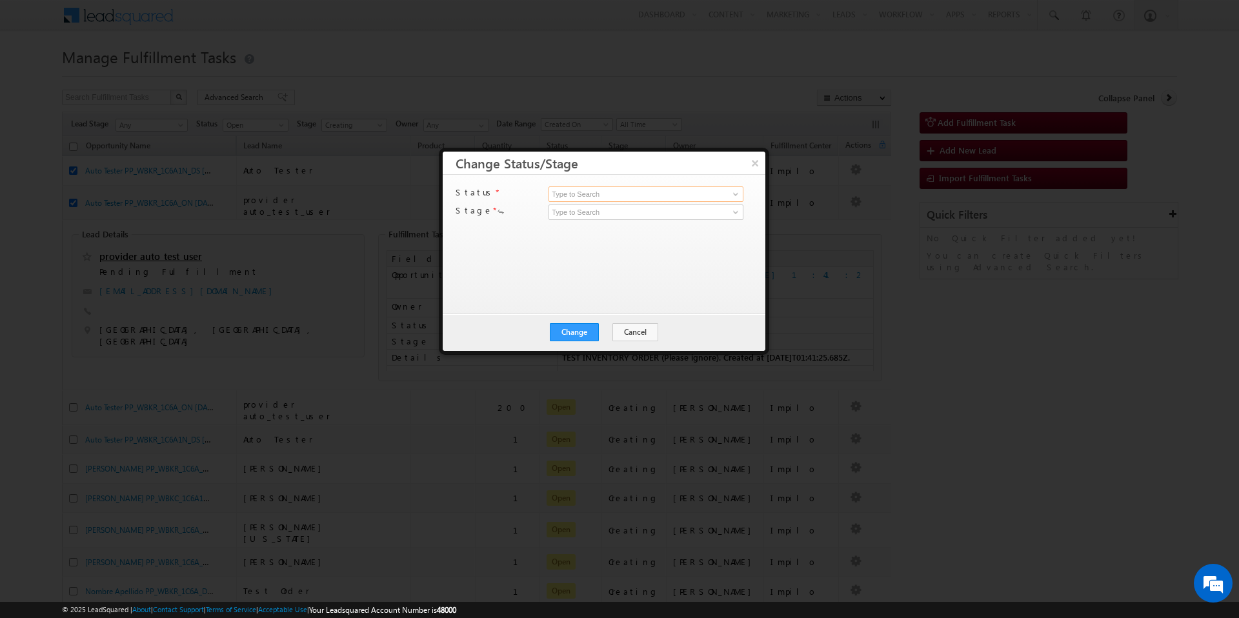
click at [677, 194] on input at bounding box center [645, 193] width 195 height 15
click at [735, 191] on span at bounding box center [735, 194] width 10 height 10
click at [648, 208] on link "Open" at bounding box center [645, 209] width 195 height 15
type input "Open"
click at [738, 215] on span at bounding box center [735, 212] width 10 height 10
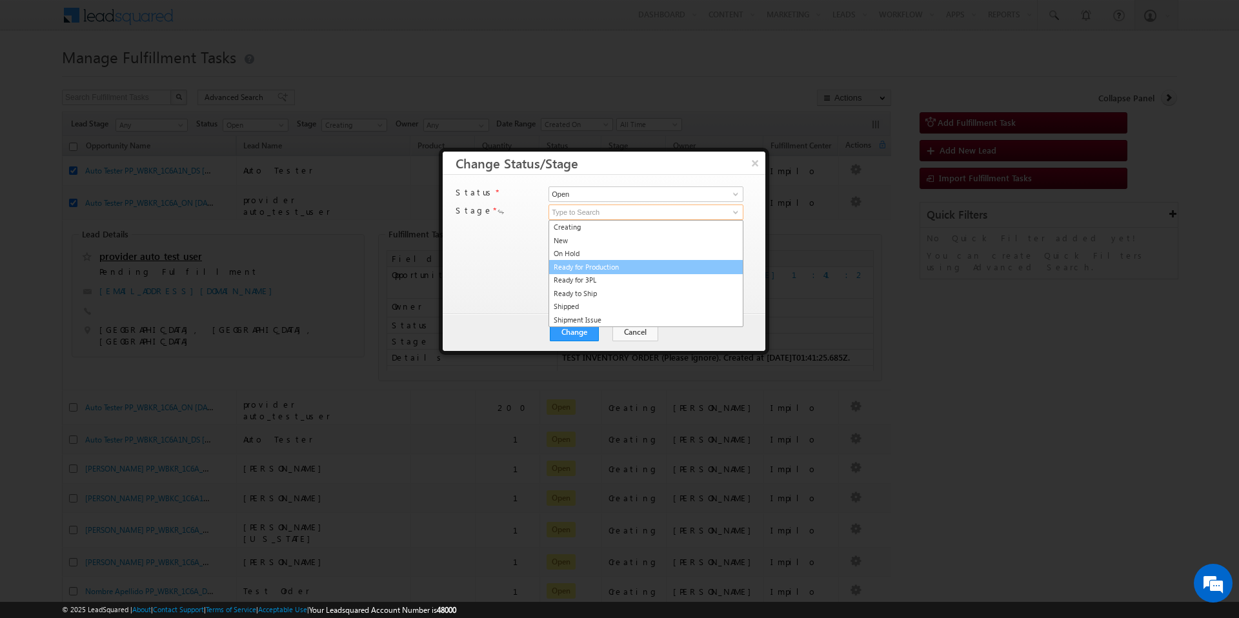
click at [659, 270] on link "Ready for Production" at bounding box center [645, 267] width 195 height 15
type input "Ready for Production"
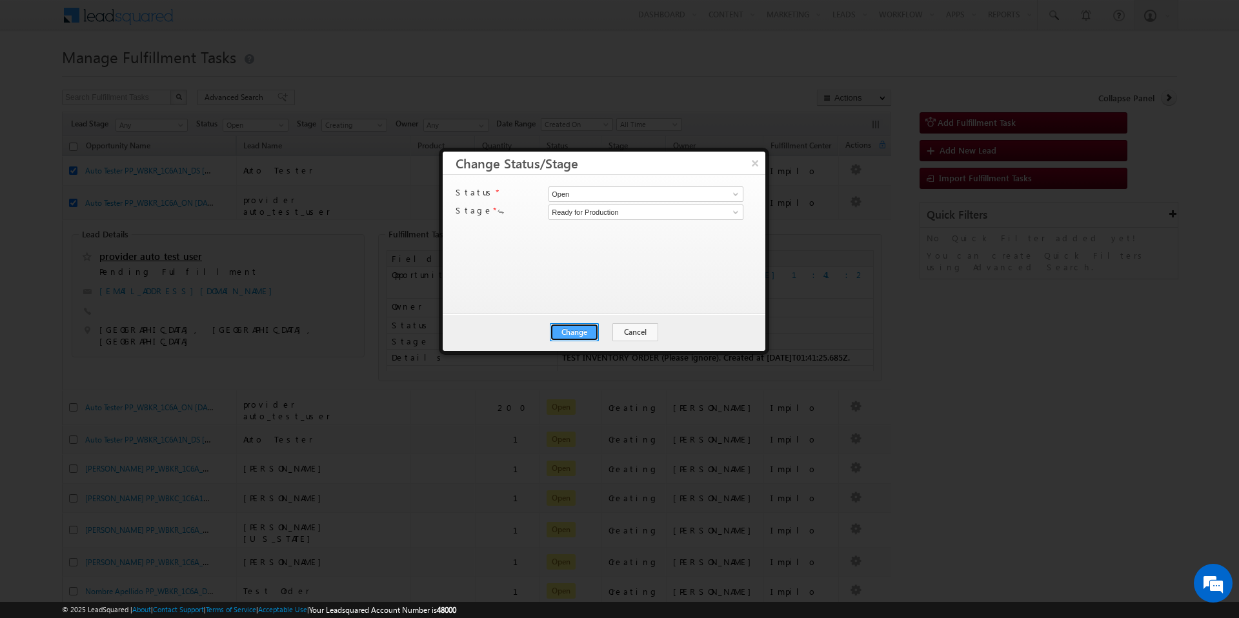
click at [564, 340] on button "Change" at bounding box center [574, 332] width 49 height 18
click at [602, 327] on button "Close" at bounding box center [605, 332] width 41 height 18
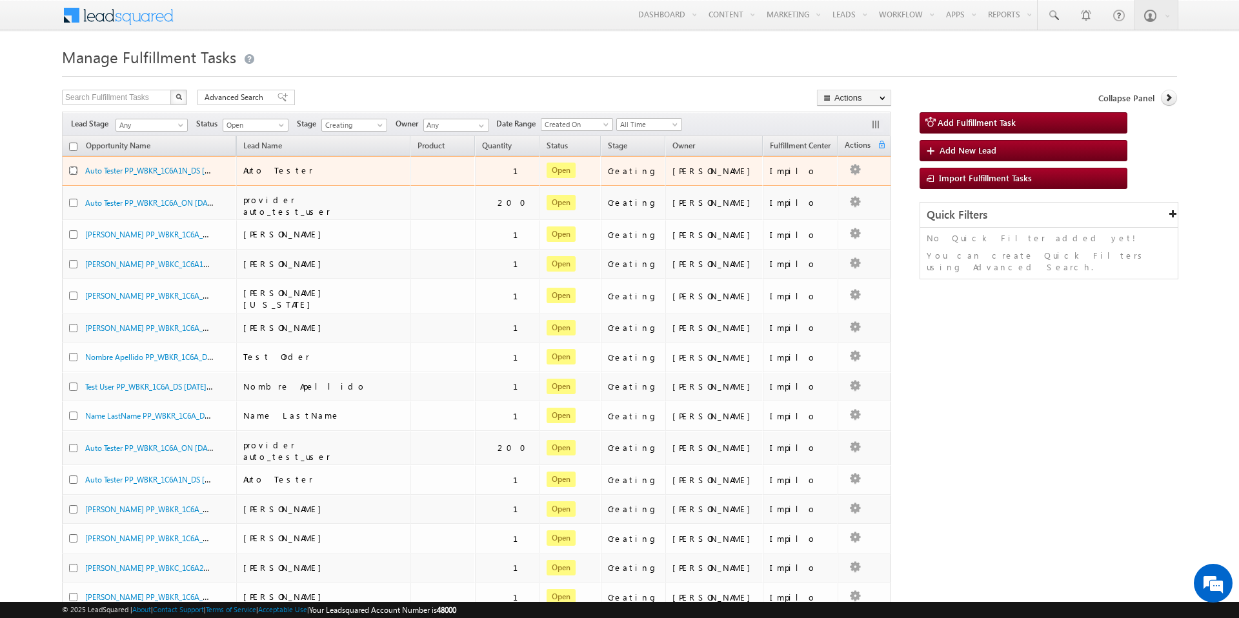
click at [72, 168] on input "checkbox" at bounding box center [73, 170] width 8 height 8
checkbox input "true"
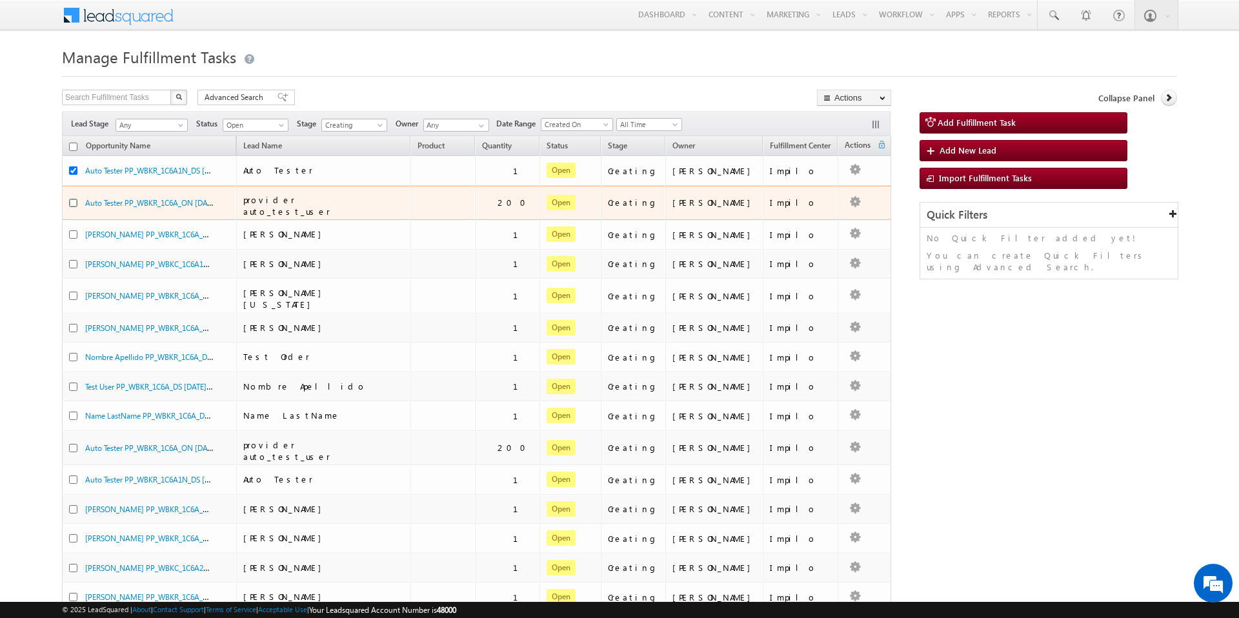
click at [72, 199] on input "checkbox" at bounding box center [73, 203] width 8 height 8
checkbox input "true"
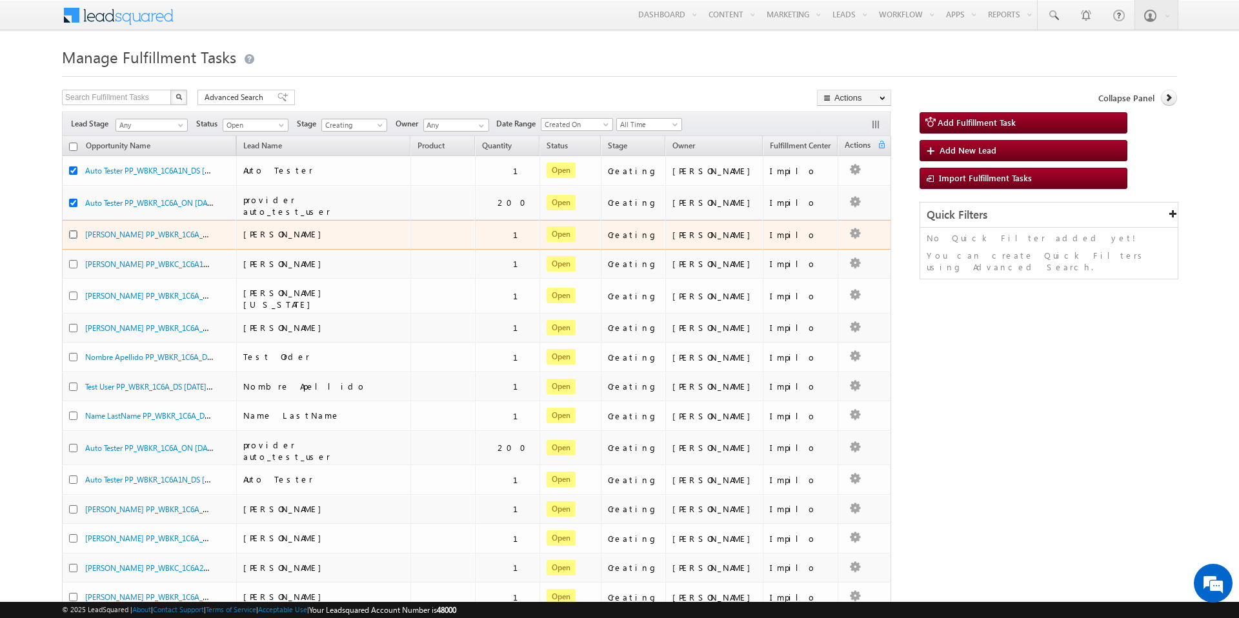
click at [73, 230] on input "checkbox" at bounding box center [73, 234] width 8 height 8
checkbox input "true"
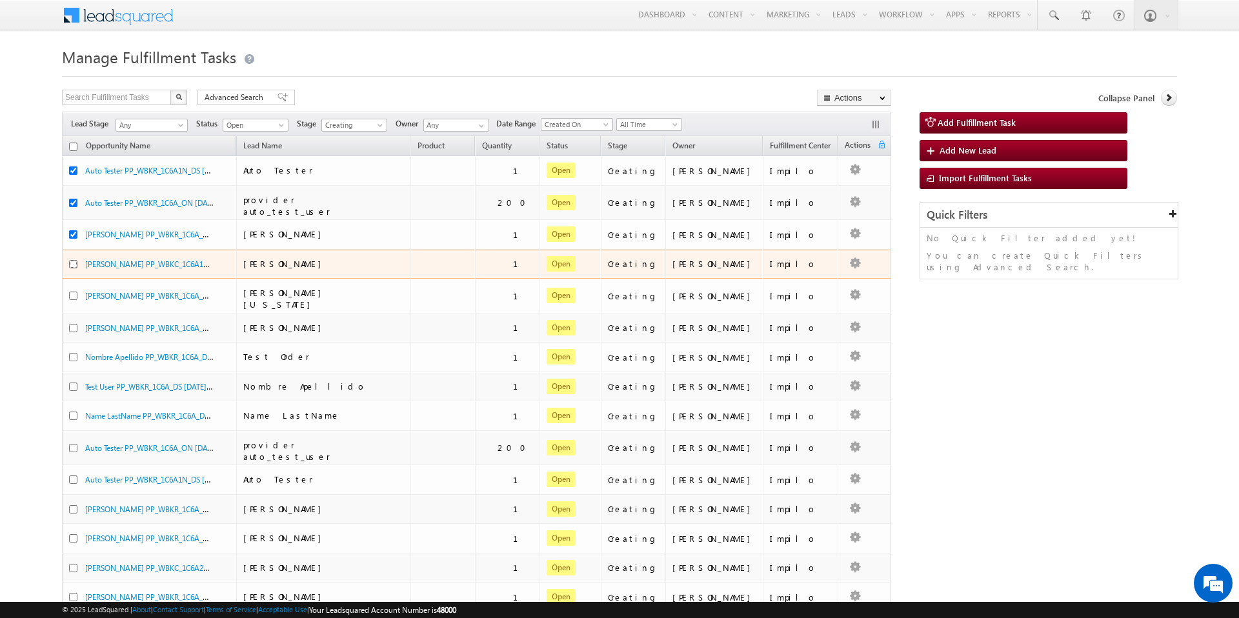
click at [70, 260] on input "checkbox" at bounding box center [73, 264] width 8 height 8
checkbox input "true"
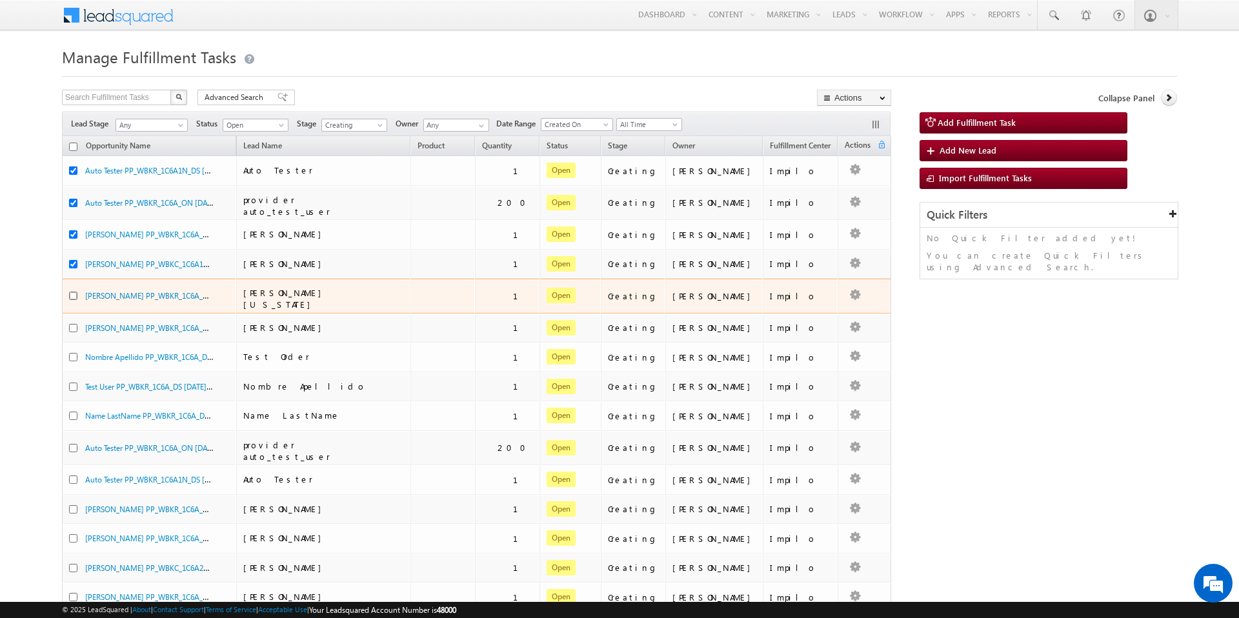
click at [72, 292] on input "checkbox" at bounding box center [73, 296] width 8 height 8
checkbox input "true"
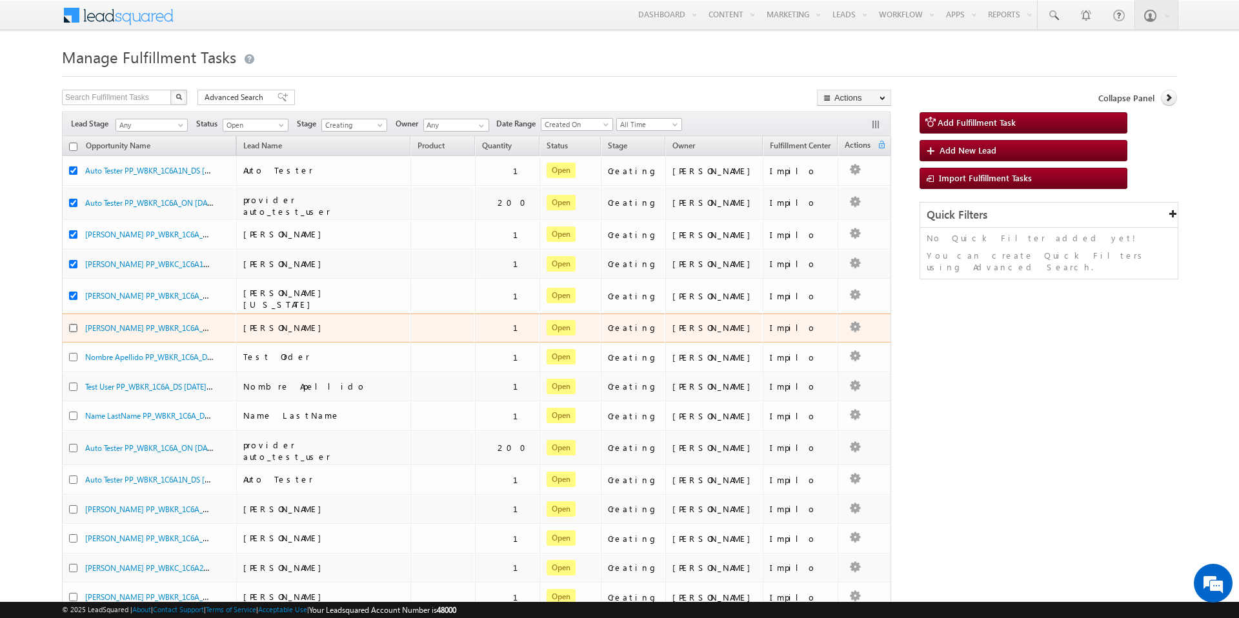
click at [70, 324] on input "checkbox" at bounding box center [73, 328] width 8 height 8
checkbox input "true"
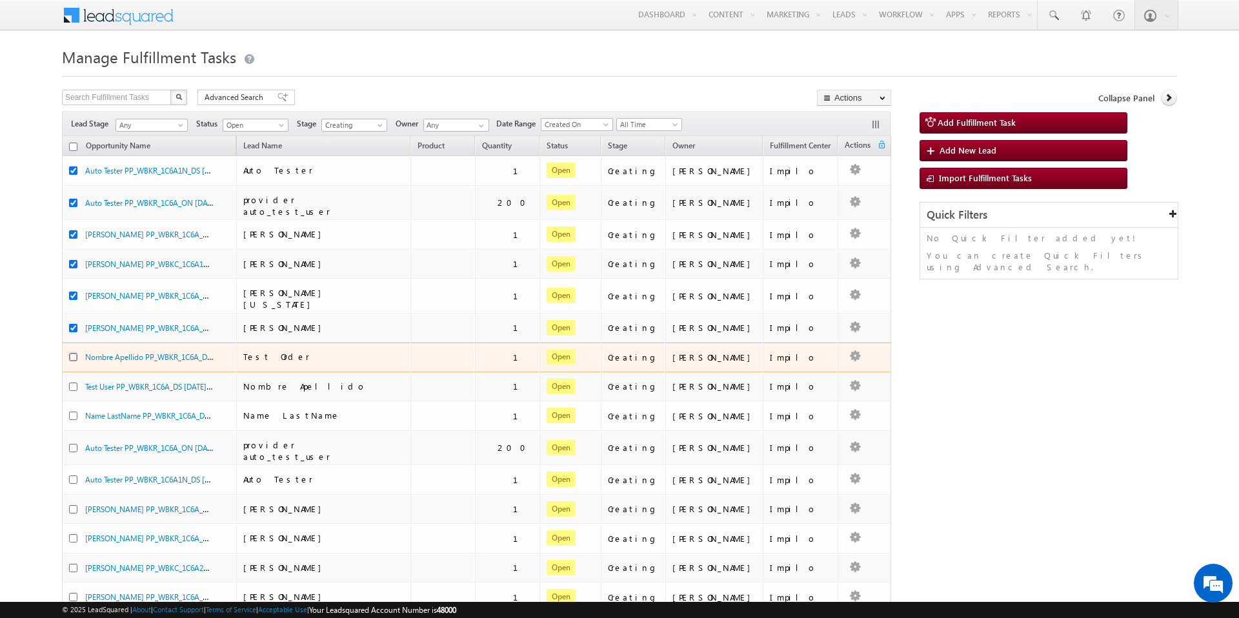
click at [74, 353] on input "checkbox" at bounding box center [73, 357] width 8 height 8
checkbox input "true"
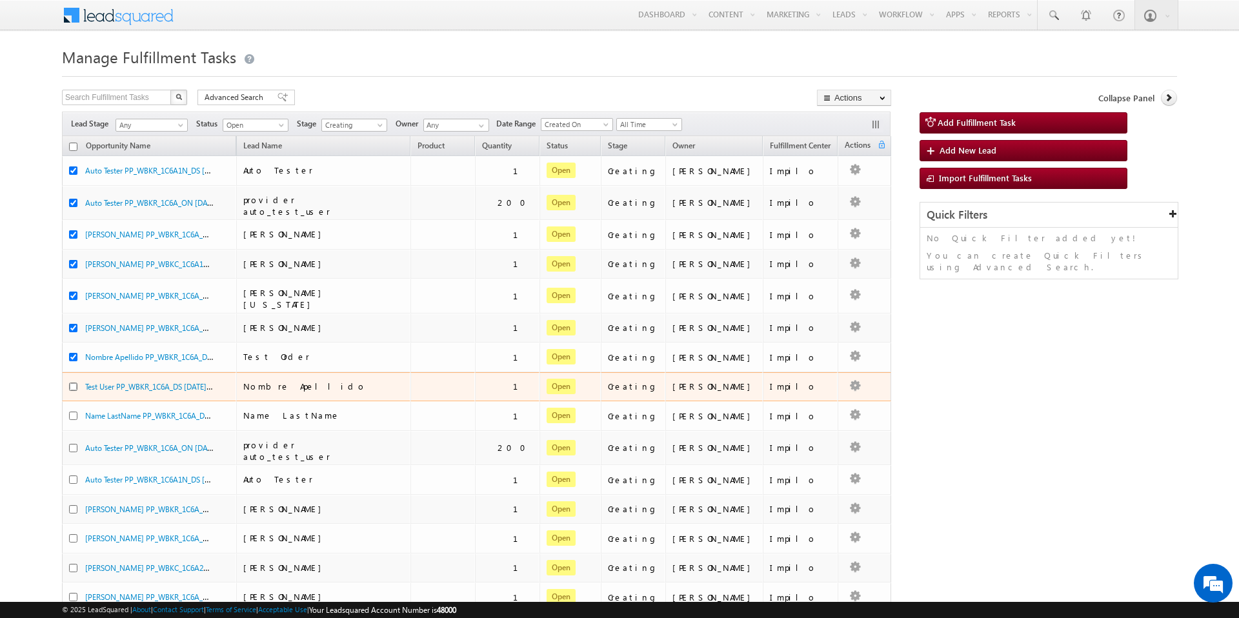
click at [73, 383] on input "checkbox" at bounding box center [73, 387] width 8 height 8
checkbox input "true"
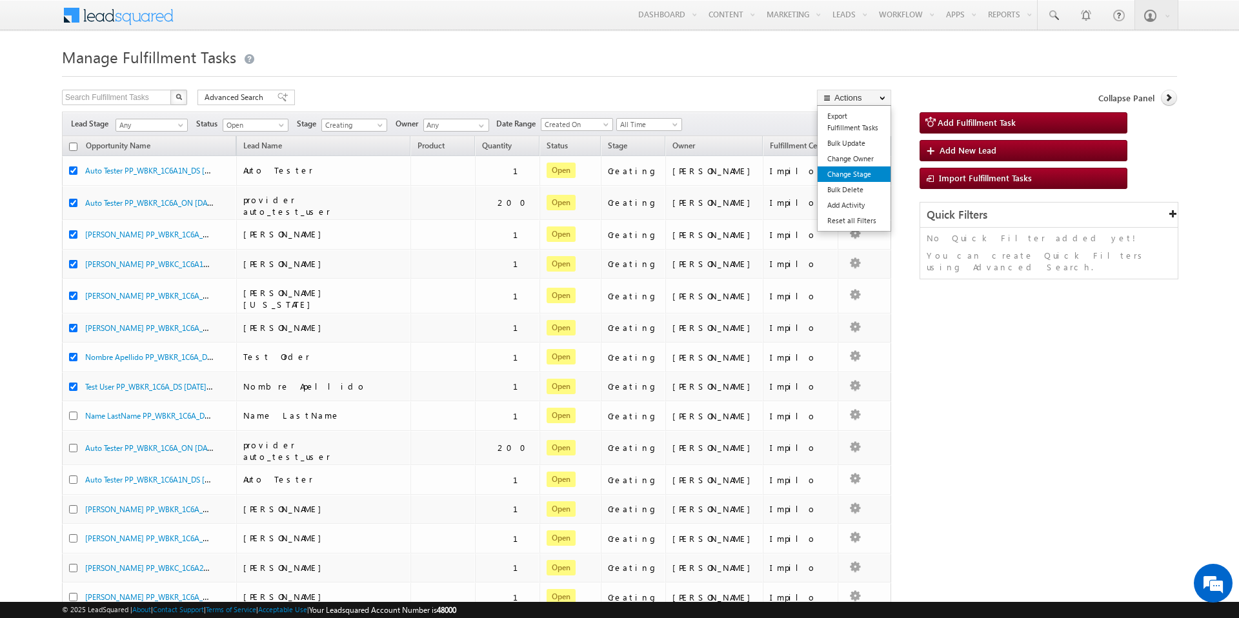
click at [866, 177] on link "Change Stage" at bounding box center [853, 173] width 73 height 15
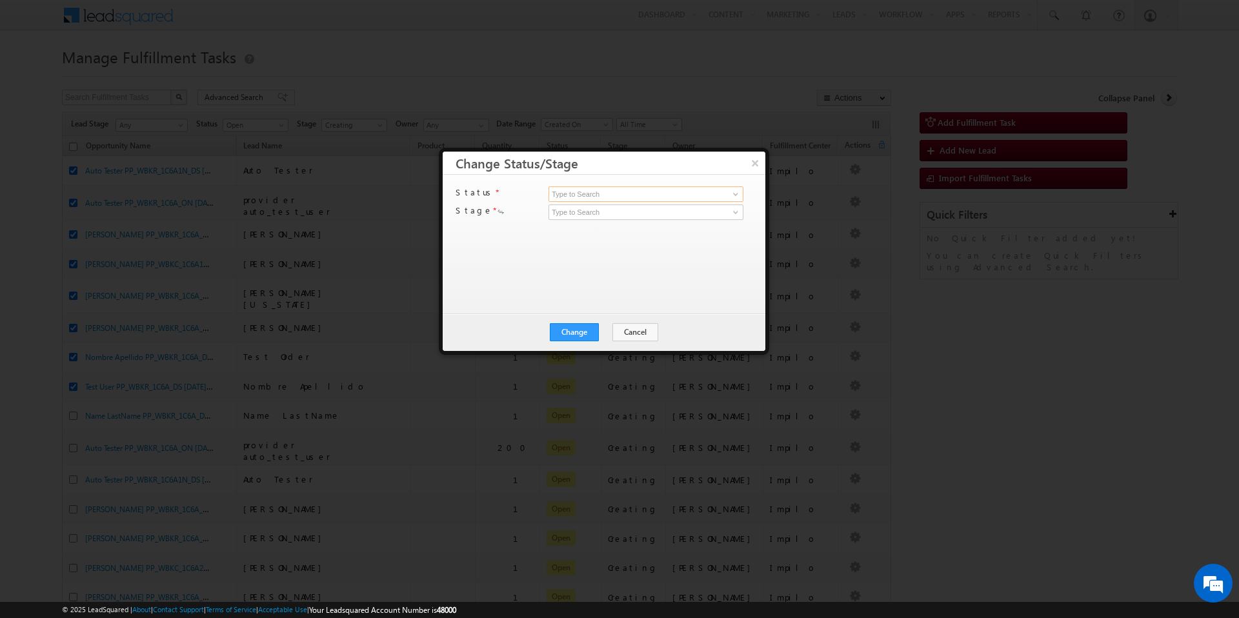
click at [657, 192] on input at bounding box center [645, 193] width 195 height 15
click at [738, 192] on span at bounding box center [735, 194] width 10 height 10
click at [664, 208] on link "Open" at bounding box center [645, 209] width 195 height 15
type input "Open"
click at [690, 217] on input at bounding box center [645, 212] width 195 height 15
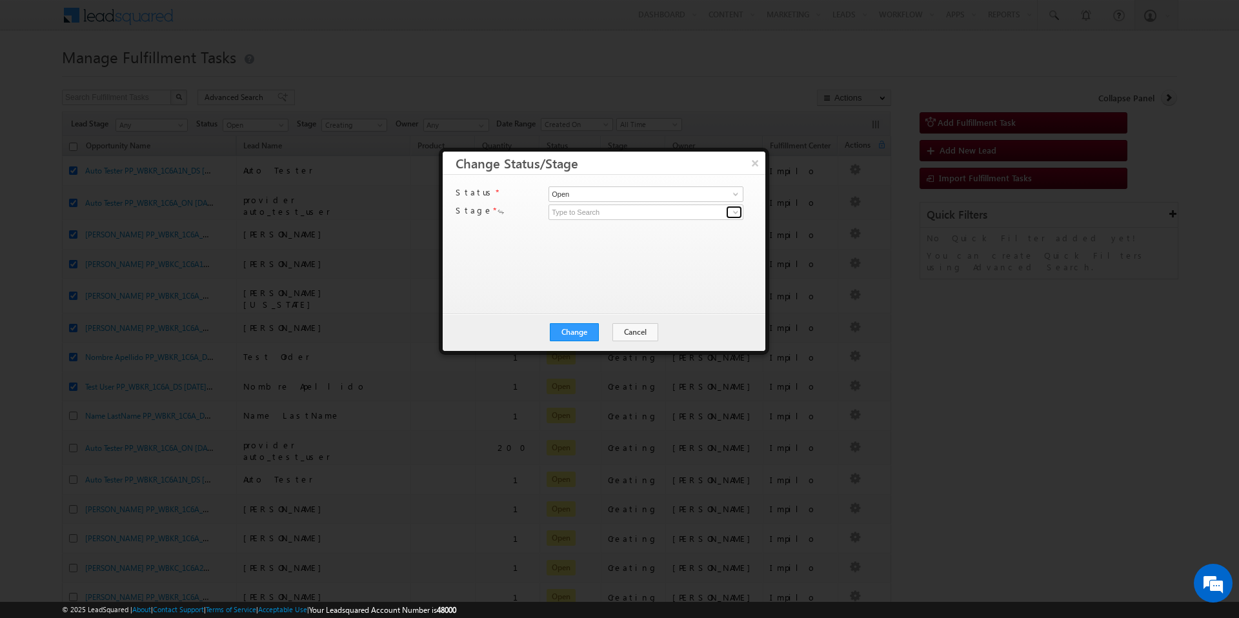
click at [735, 214] on span at bounding box center [735, 212] width 10 height 10
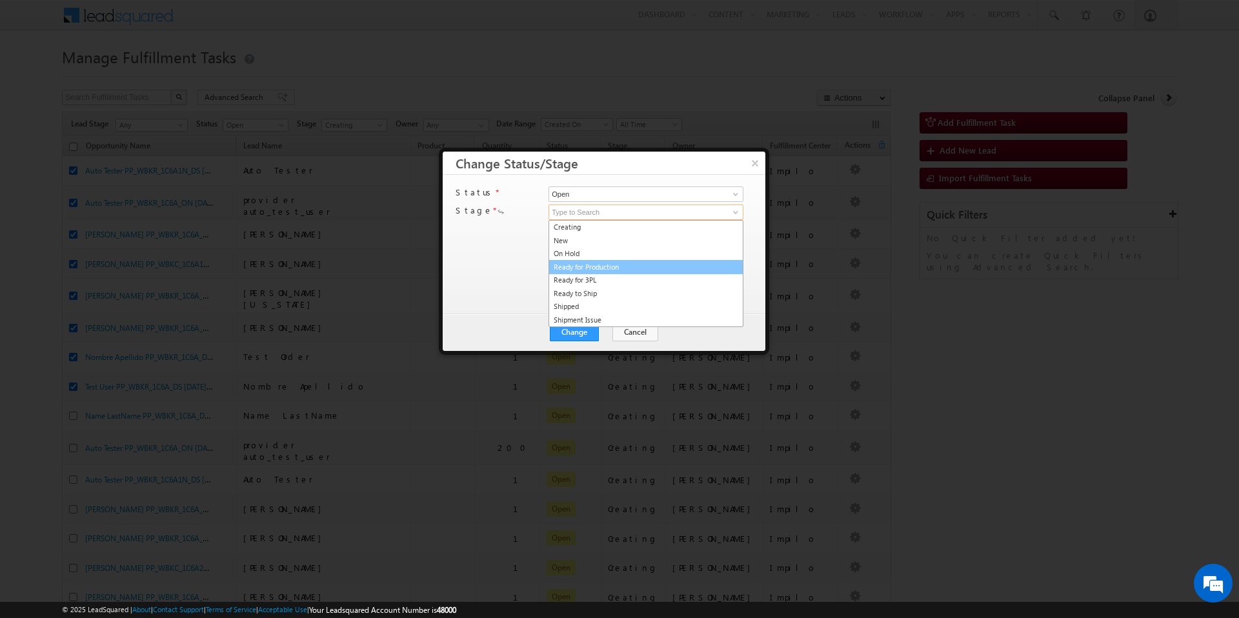
click at [628, 269] on link "Ready for Production" at bounding box center [645, 267] width 195 height 15
type input "Ready for Production"
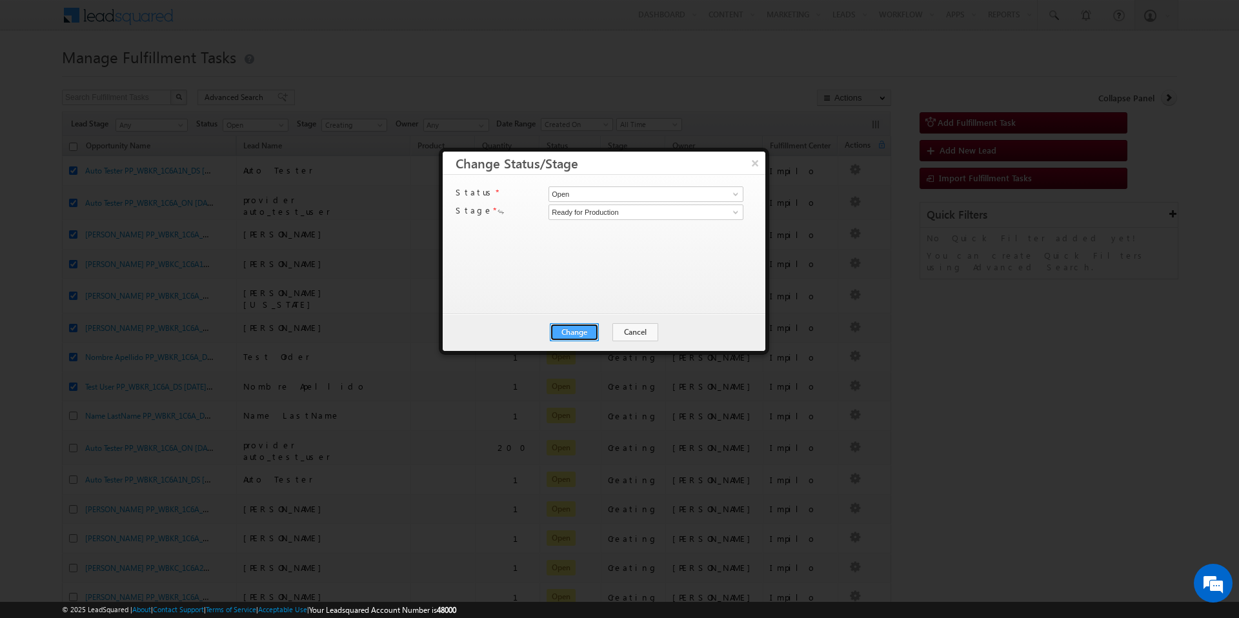
click at [575, 330] on button "Change" at bounding box center [574, 332] width 49 height 18
click at [597, 331] on button "Close" at bounding box center [605, 332] width 41 height 18
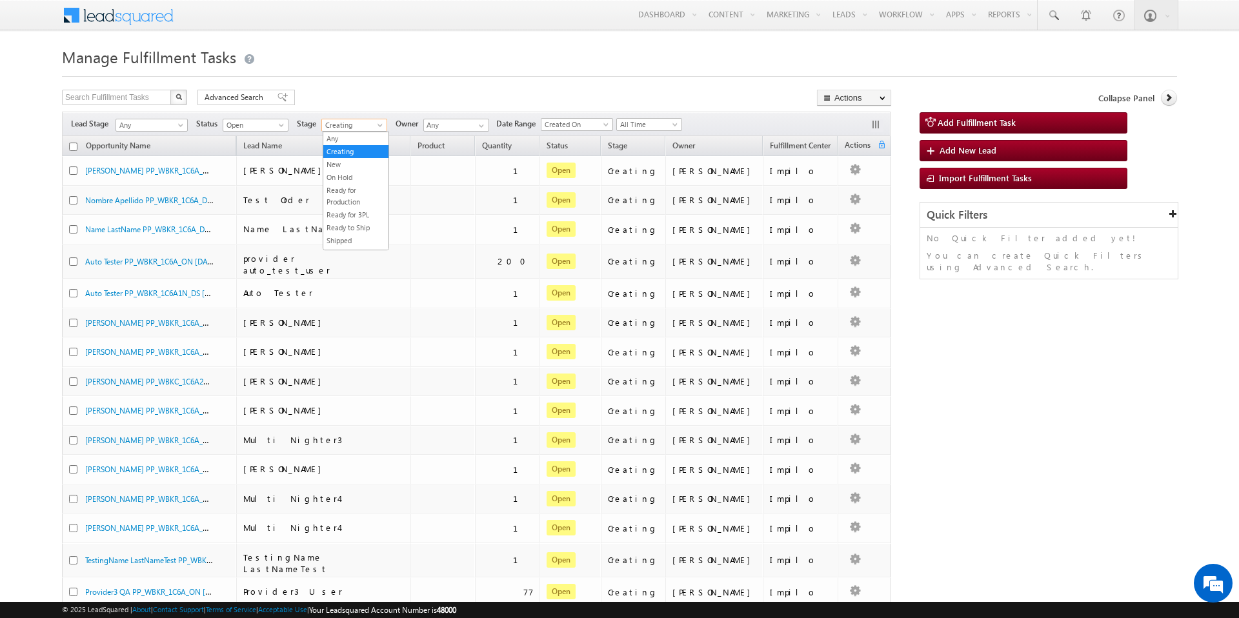
click at [368, 125] on span "Creating" at bounding box center [352, 125] width 61 height 12
click at [363, 197] on link "Ready for Production" at bounding box center [355, 196] width 65 height 23
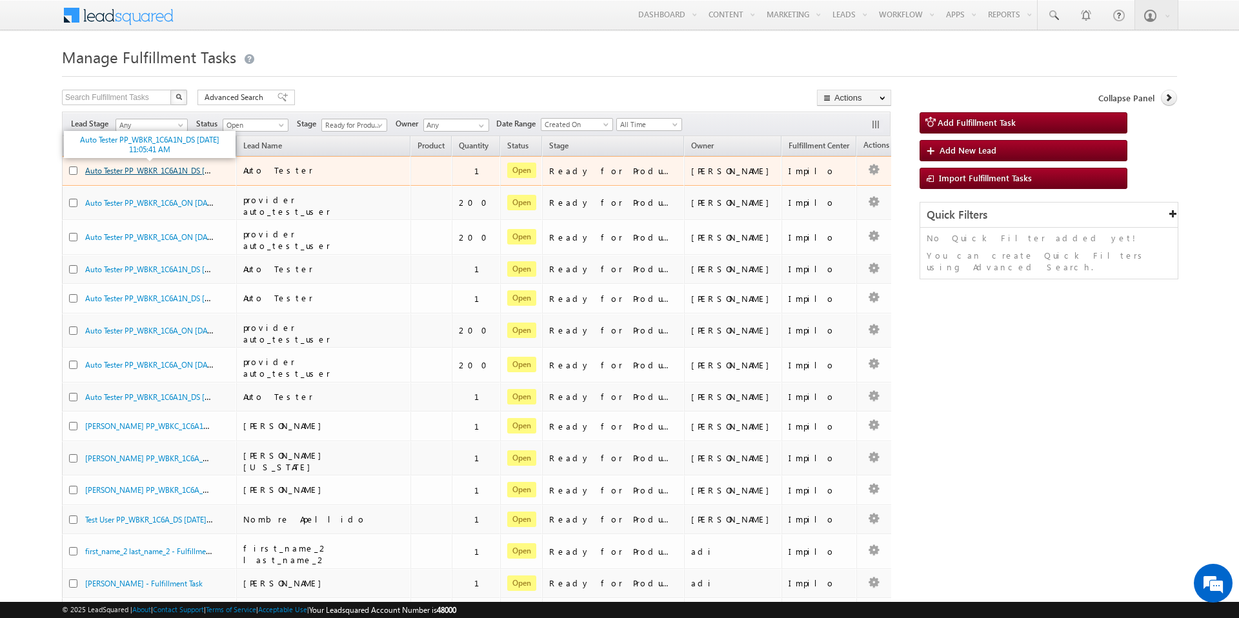
click at [140, 172] on link "Auto Tester PP_WBKR_1C6A1N_DS [DATE] 11:05:41 AM" at bounding box center [176, 170] width 183 height 11
